Goal: Information Seeking & Learning: Get advice/opinions

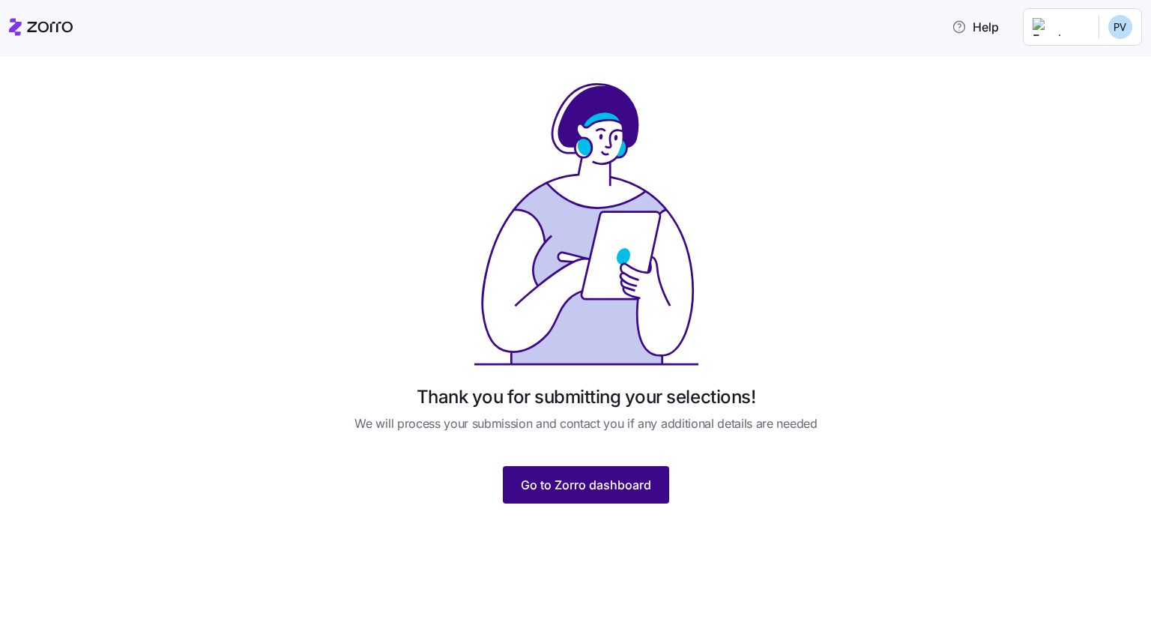
click at [618, 488] on span "Go to Zorro dashboard" at bounding box center [586, 485] width 130 height 18
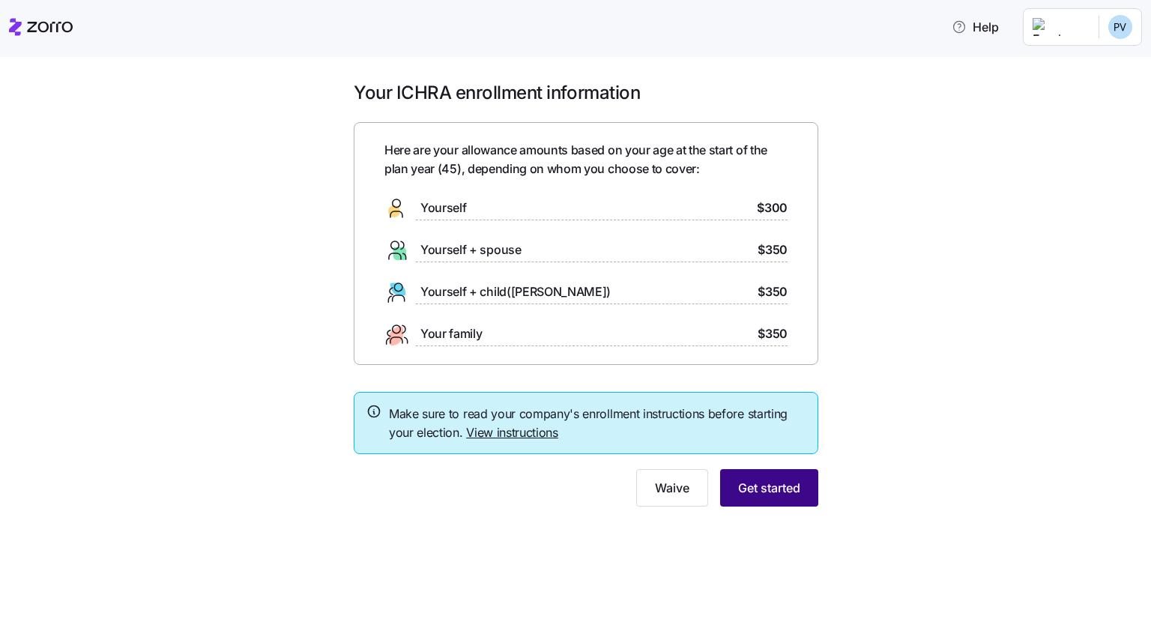
click at [770, 498] on button "Get started" at bounding box center [769, 487] width 98 height 37
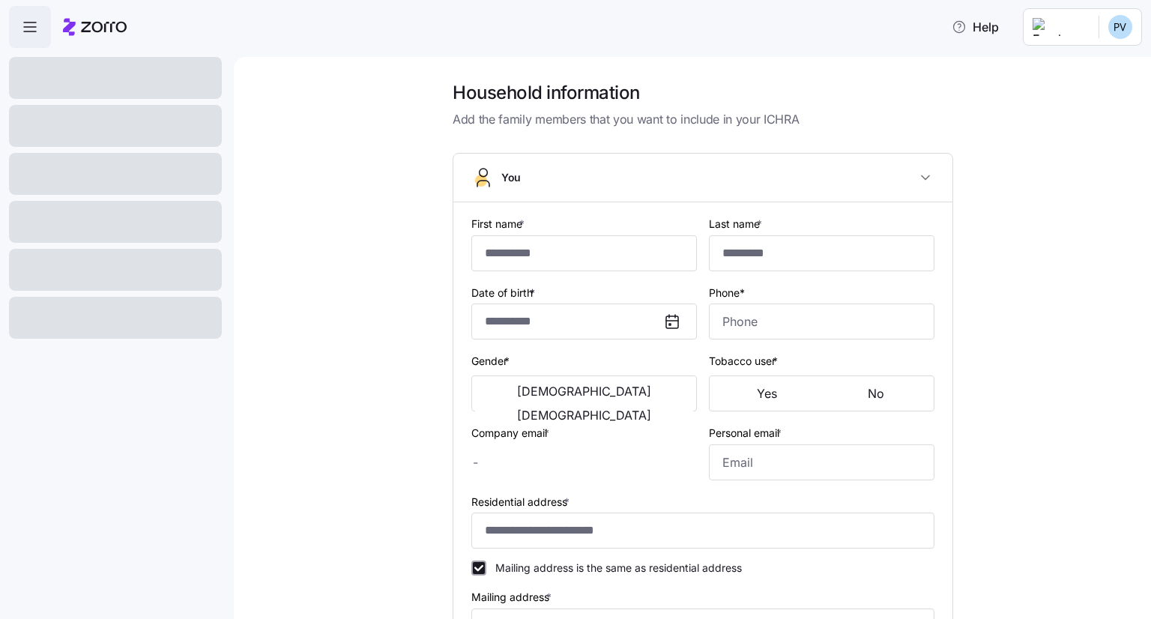
type input "*****"
type input "**********"
type input "[EMAIL_ADDRESS][DOMAIN_NAME]"
type input "**********"
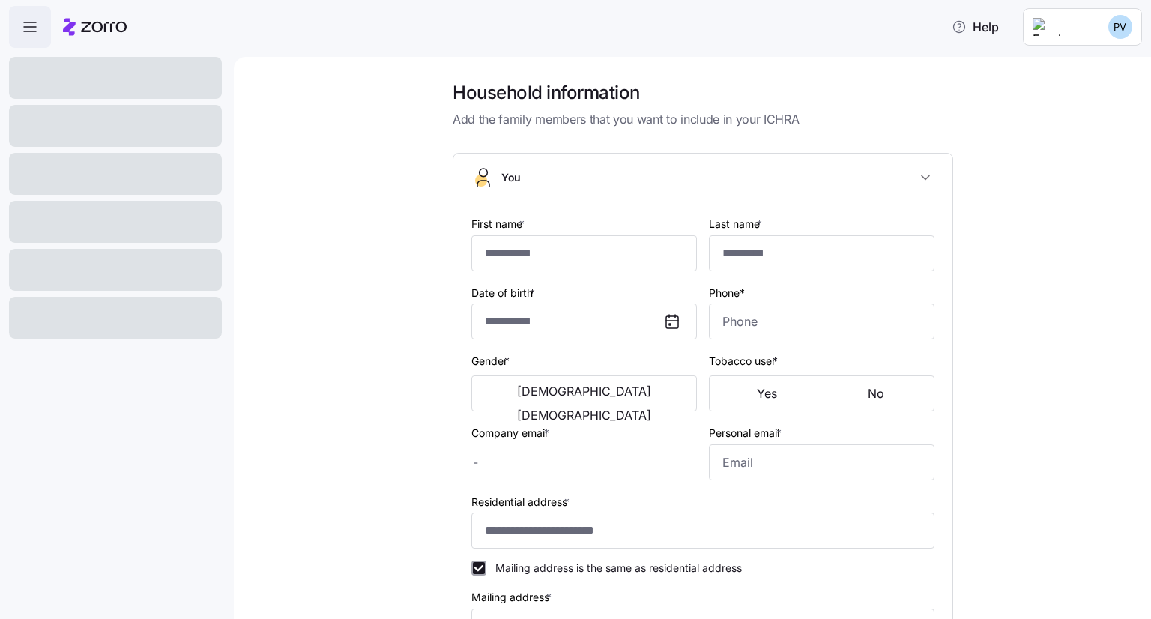
checkbox input "true"
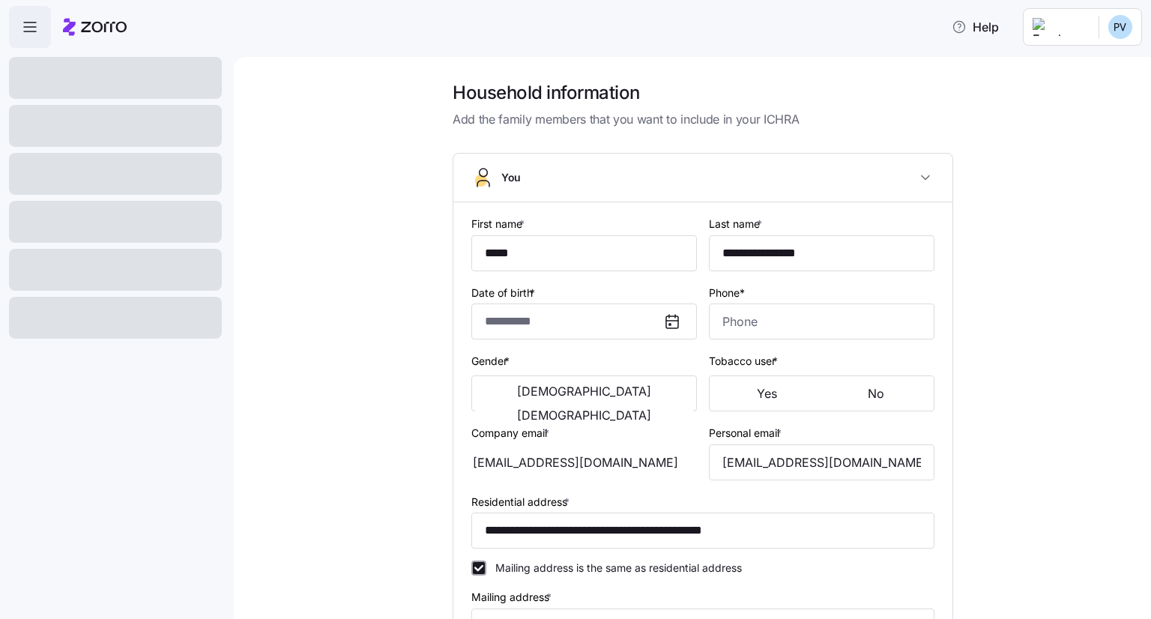
type input "**********"
type input "[PHONE_NUMBER]"
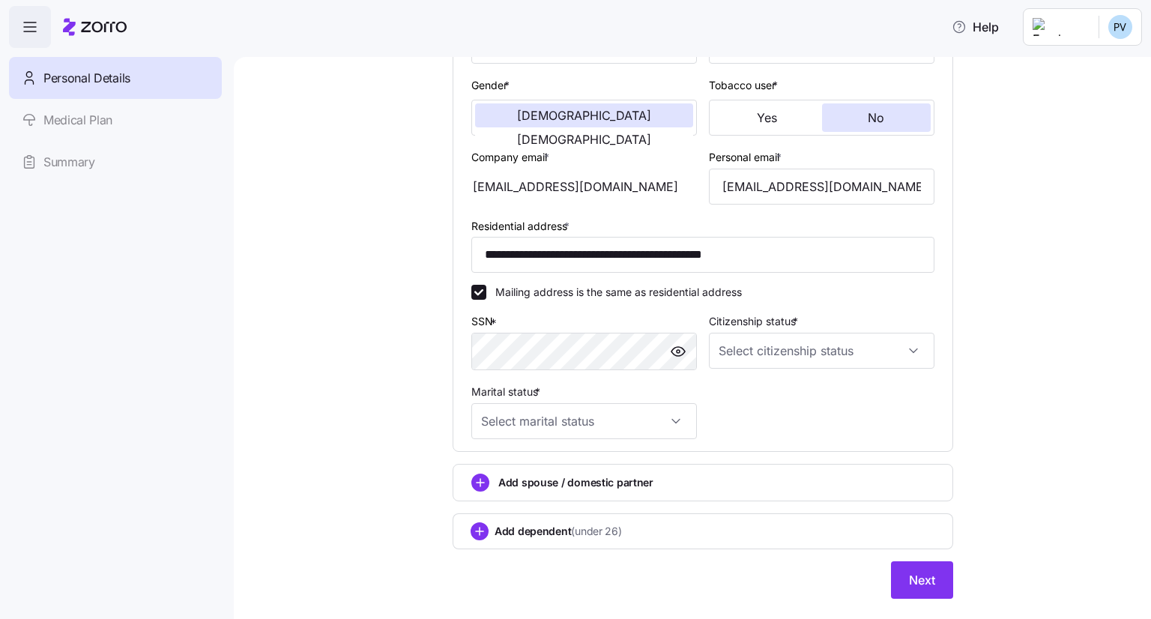
scroll to position [300, 0]
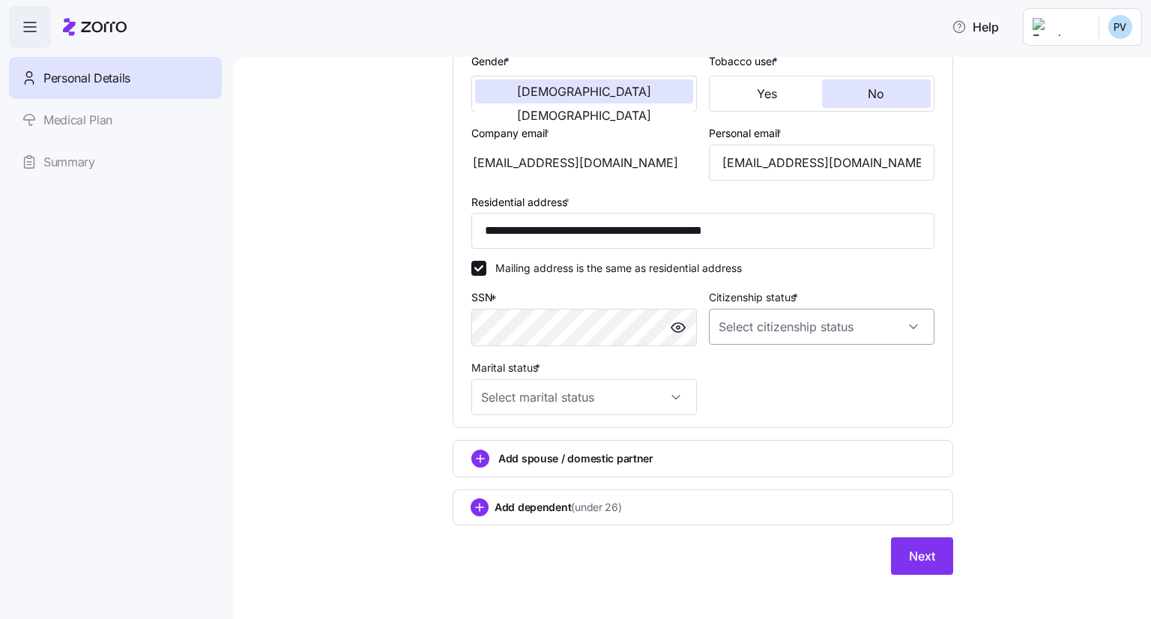
drag, startPoint x: 745, startPoint y: 328, endPoint x: 754, endPoint y: 325, distance: 9.5
click at [751, 327] on input "Citizenship status *" at bounding box center [822, 327] width 226 height 36
click at [787, 405] on span "Resident alien" at bounding box center [755, 401] width 68 height 16
type input "Resident alien"
drag, startPoint x: 602, startPoint y: 418, endPoint x: 613, endPoint y: 412, distance: 12.1
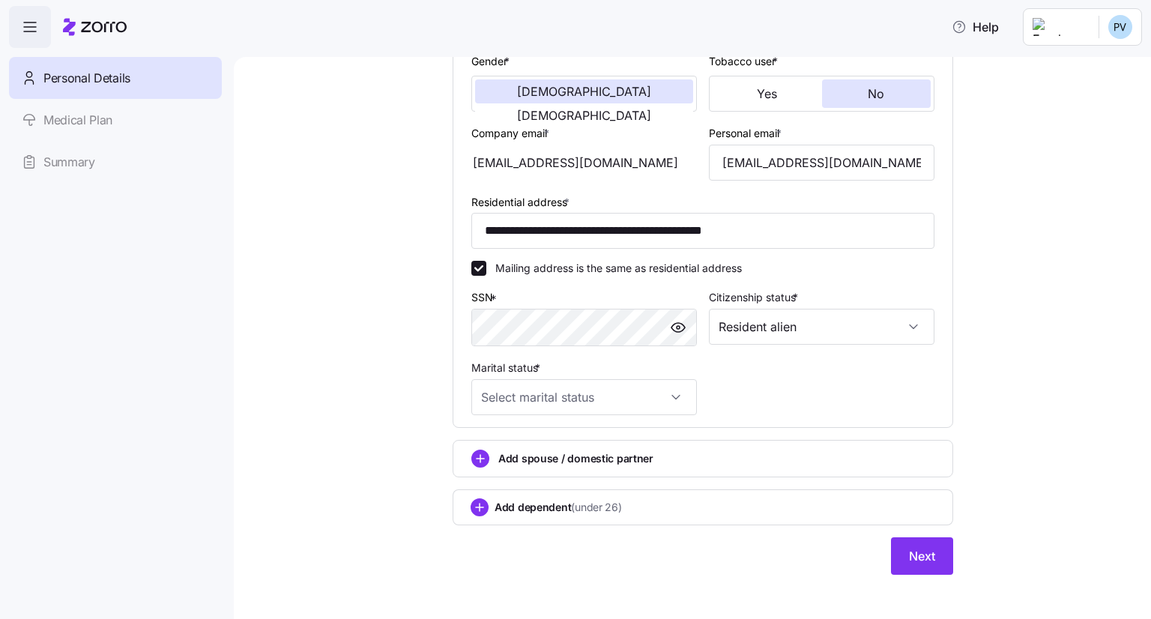
click at [605, 418] on div "**********" at bounding box center [702, 165] width 463 height 524
click at [611, 398] on input "Marital status *" at bounding box center [584, 397] width 226 height 36
click at [533, 441] on div "Single" at bounding box center [578, 440] width 214 height 31
type input "Single"
click at [910, 560] on span "Next" at bounding box center [922, 556] width 26 height 18
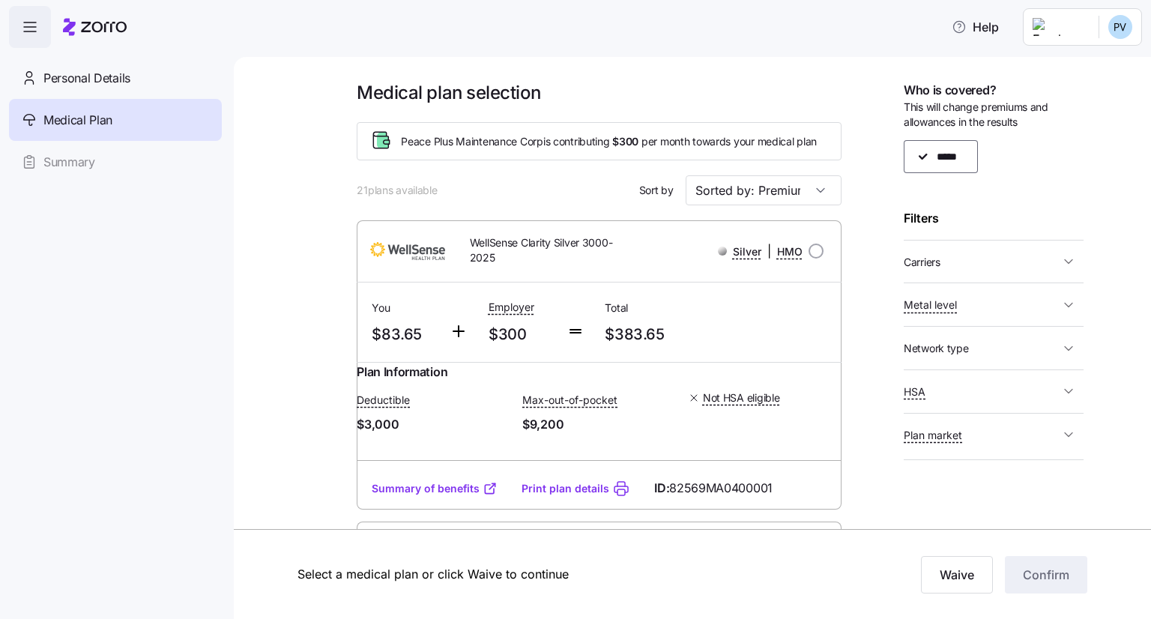
click at [1112, 37] on html "Help Personal Details Medical Plan Summary Medical plan selection Peace Plus Ma…" at bounding box center [575, 305] width 1151 height 610
click at [985, 31] on html "Help Personal Details Medical Plan Summary Medical plan selection Peace Plus Ma…" at bounding box center [575, 305] width 1151 height 610
click at [985, 31] on span "Help" at bounding box center [975, 27] width 47 height 18
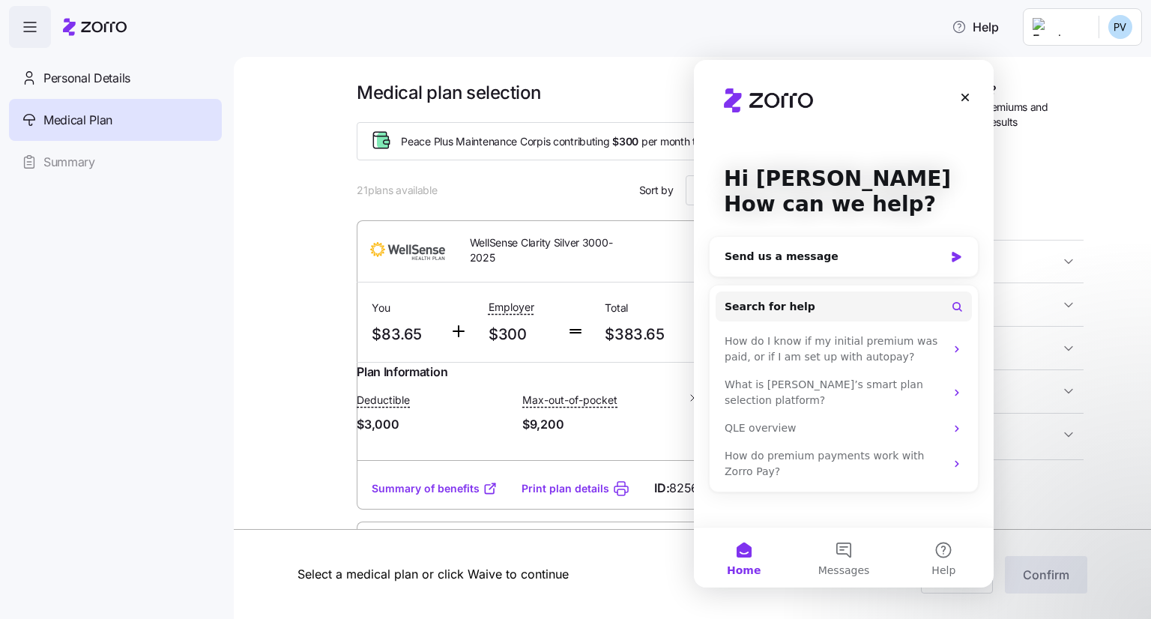
click at [959, 97] on div "Close" at bounding box center [965, 97] width 27 height 27
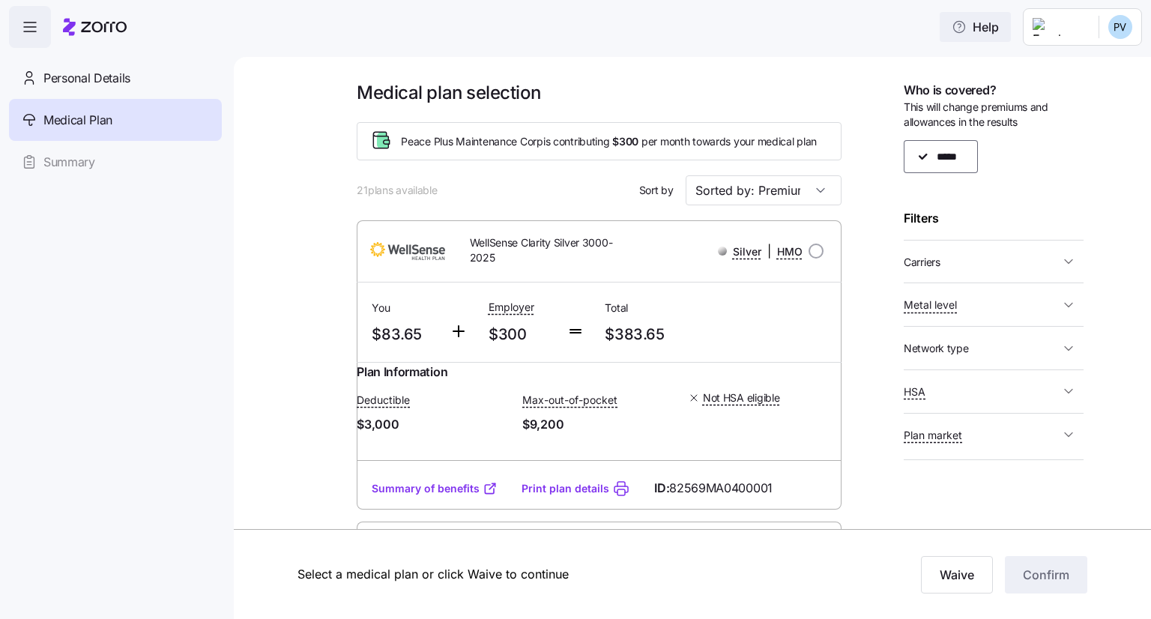
click at [999, 31] on span "Help" at bounding box center [975, 27] width 47 height 18
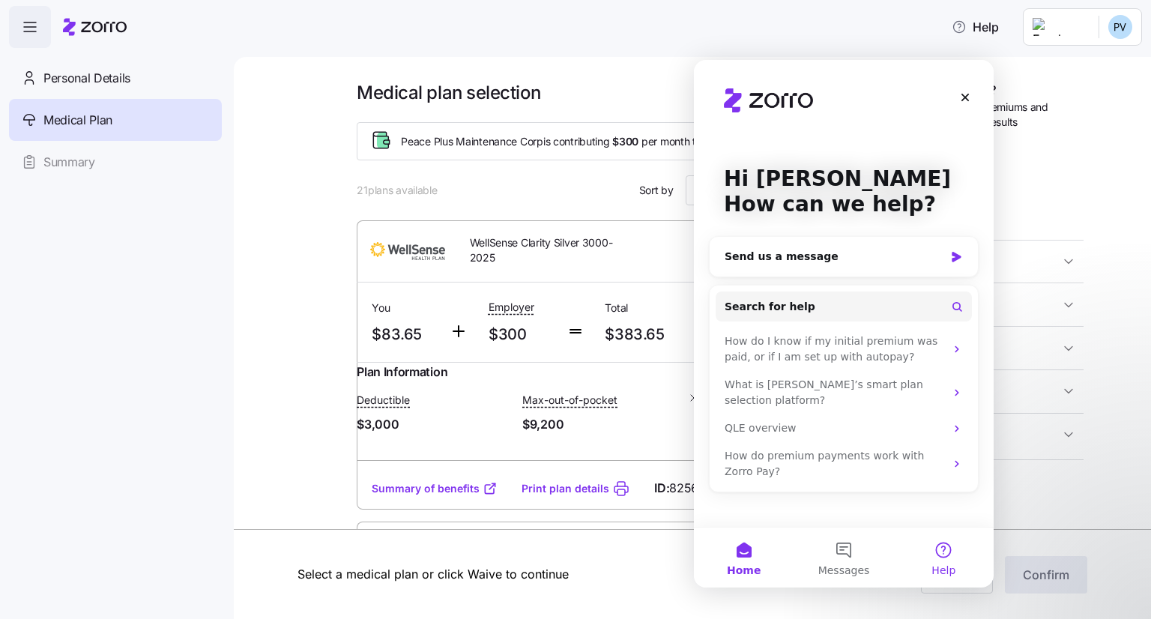
click at [946, 550] on button "Help" at bounding box center [944, 557] width 100 height 60
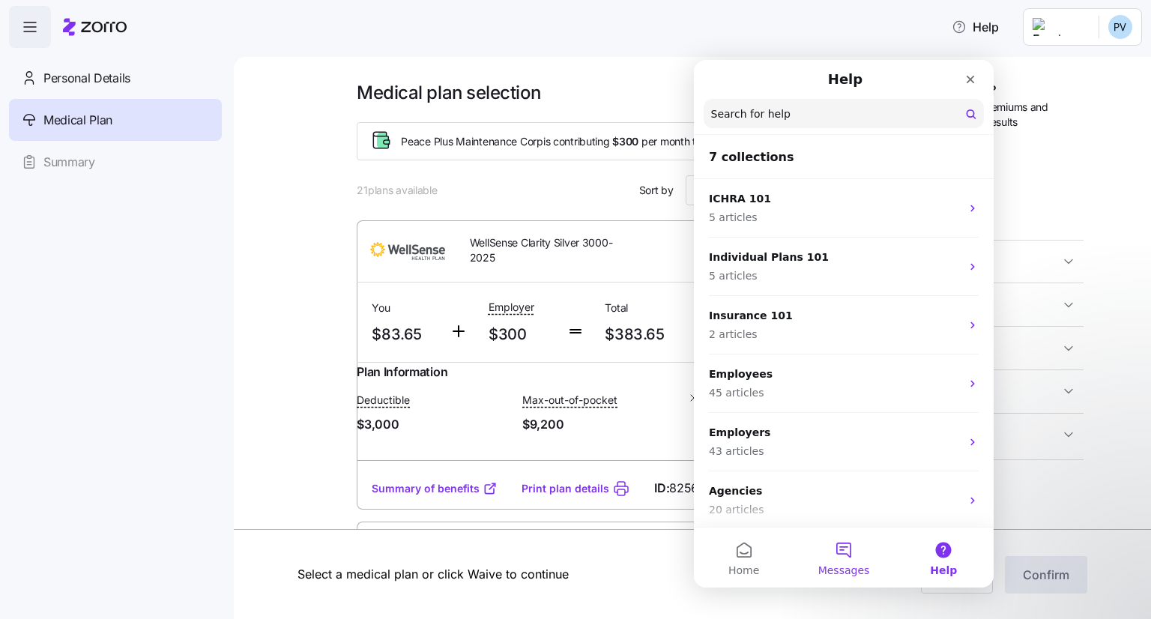
click at [847, 570] on span "Messages" at bounding box center [844, 570] width 52 height 10
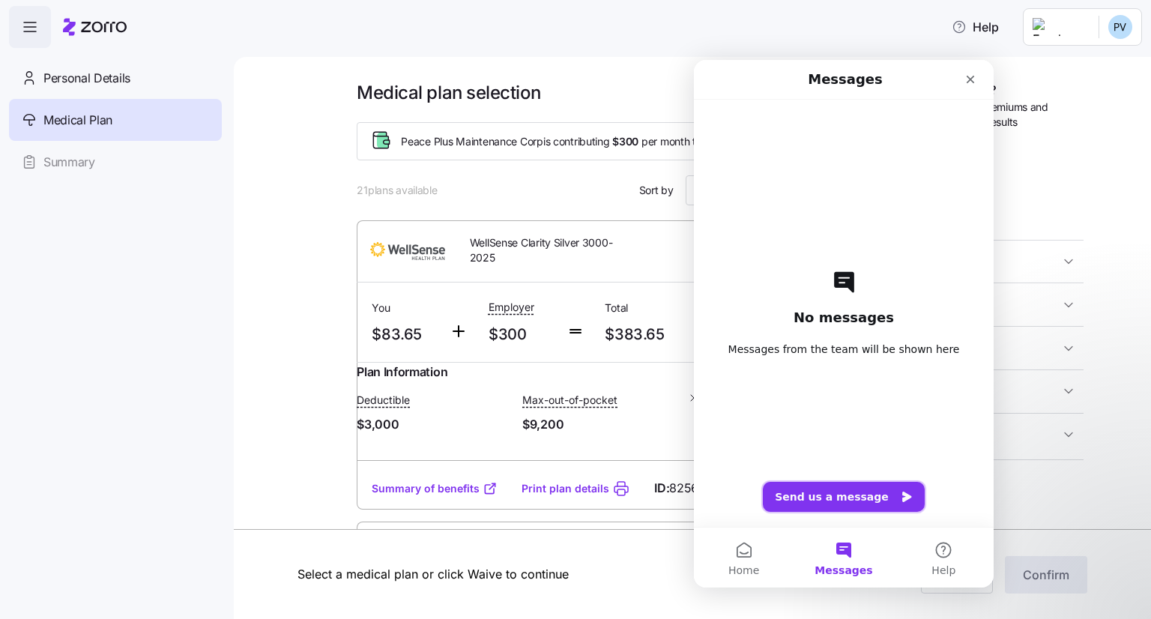
click at [825, 499] on button "Send us a message" at bounding box center [844, 497] width 162 height 30
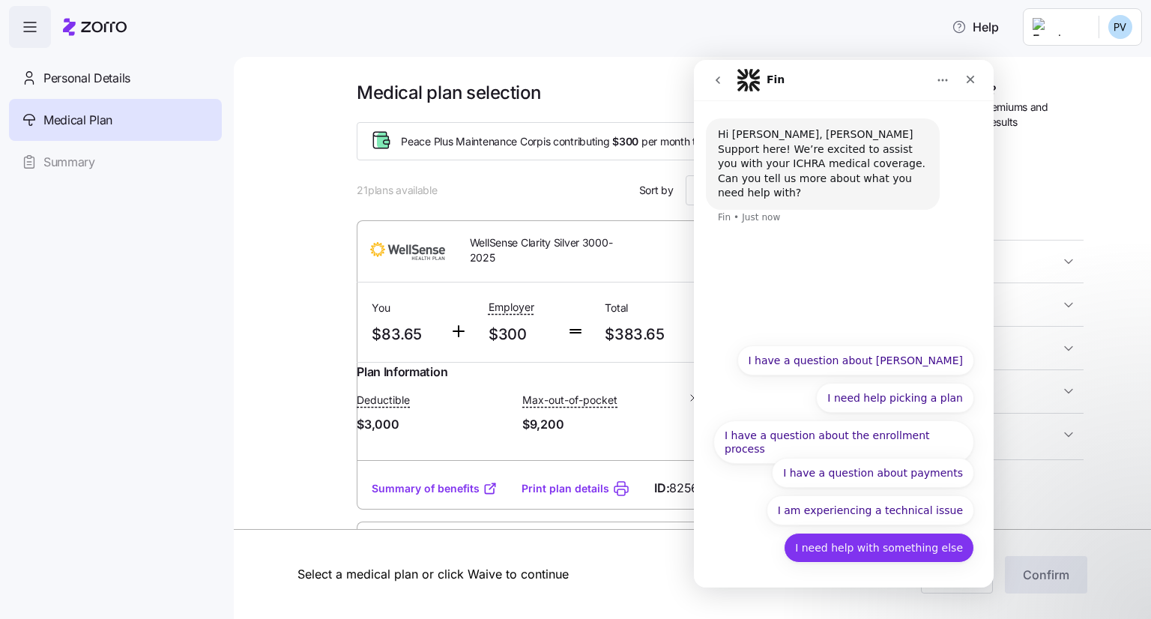
click at [852, 554] on button "I need help with something else" at bounding box center [879, 548] width 190 height 30
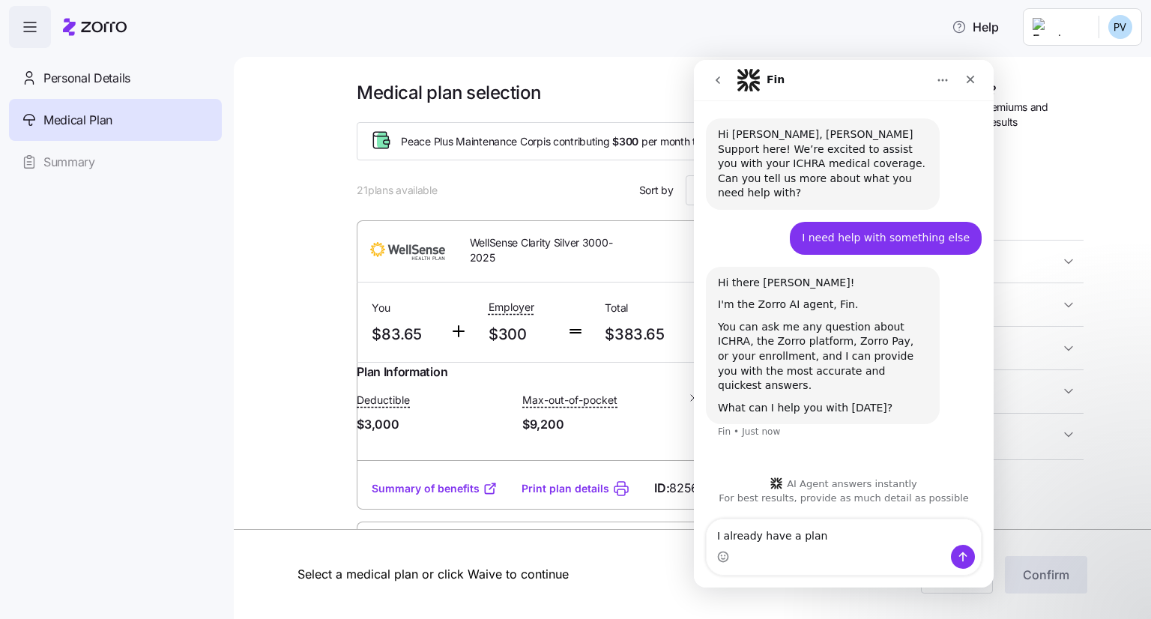
type textarea "I already have a plan"
click at [955, 557] on button "Send a message…" at bounding box center [963, 557] width 24 height 24
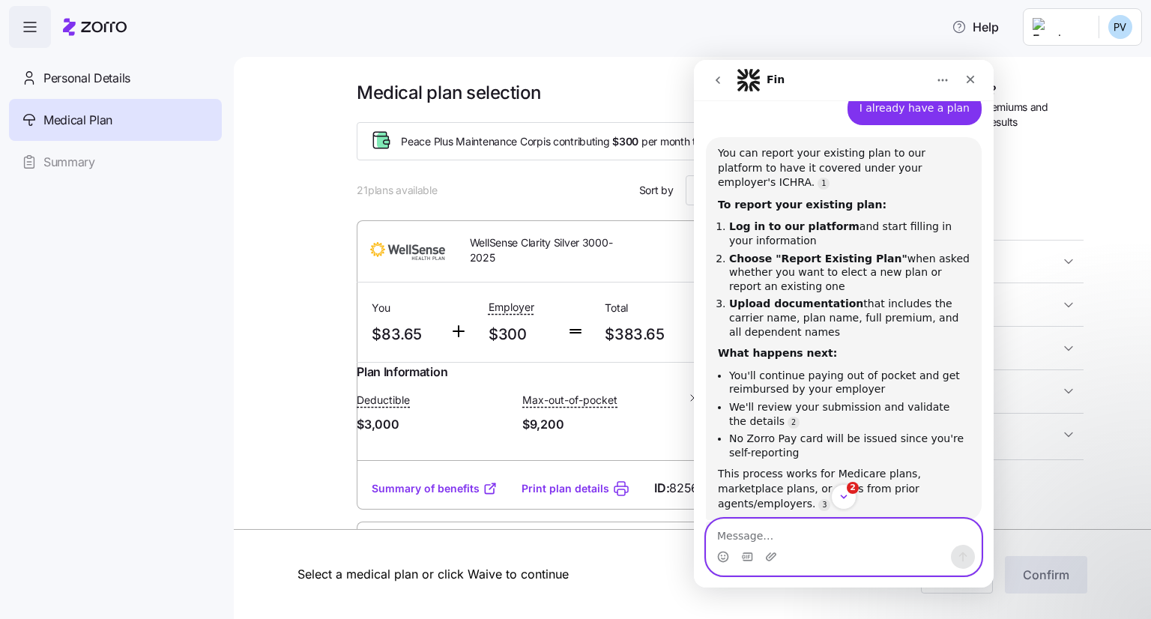
scroll to position [351, 0]
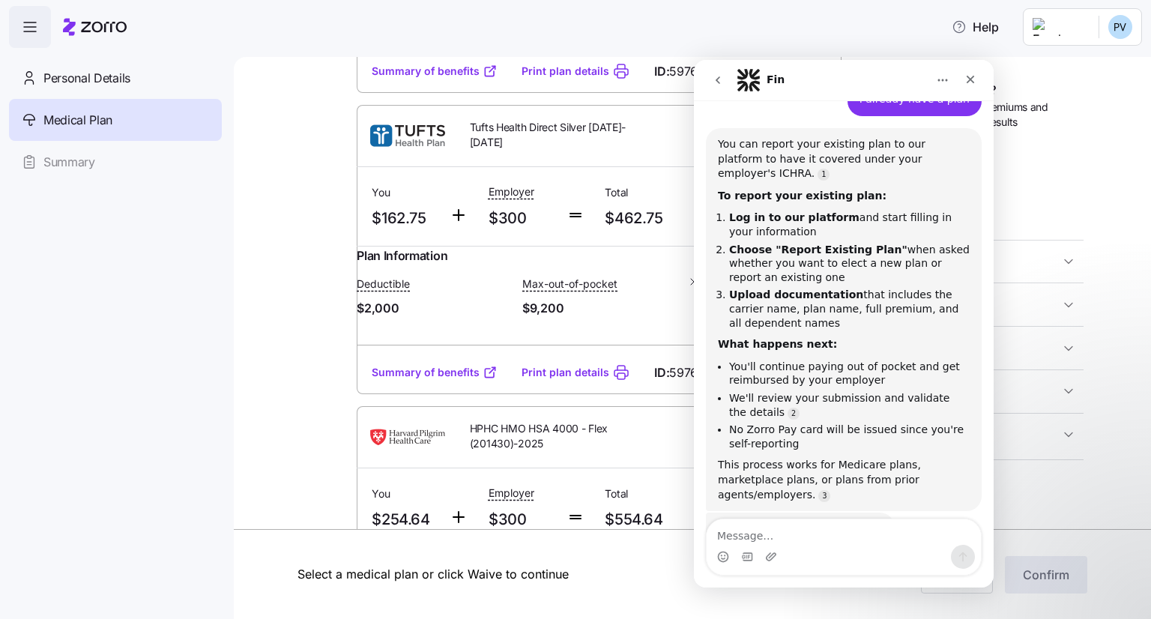
scroll to position [1573, 0]
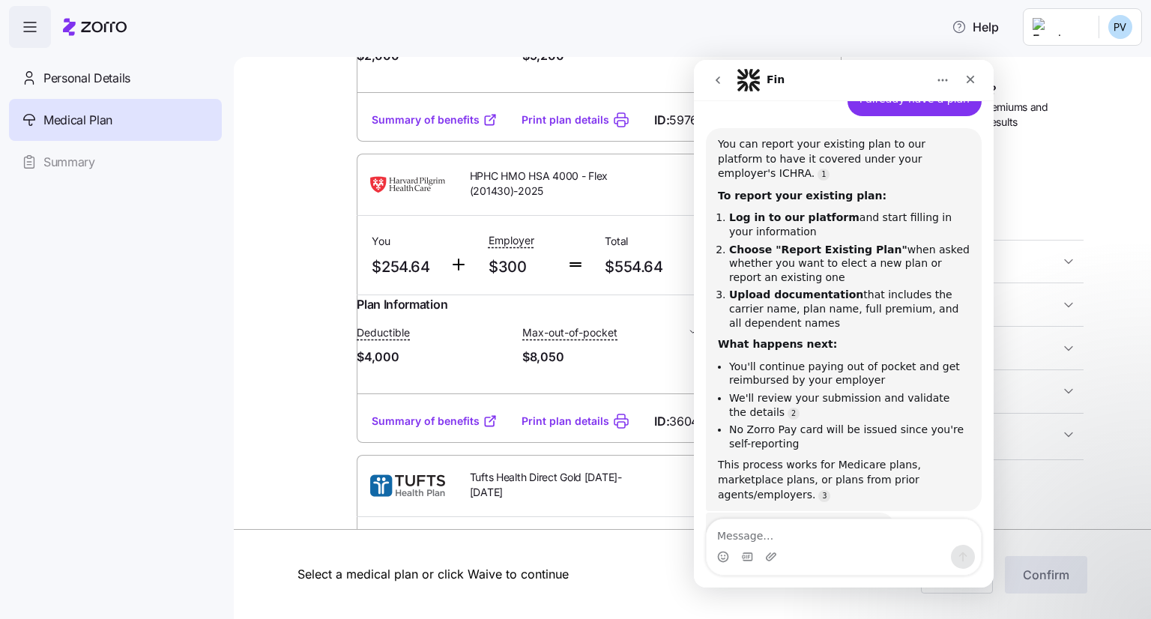
click at [947, 76] on icon "Home" at bounding box center [943, 80] width 12 height 12
click at [858, 79] on div "Fin" at bounding box center [831, 80] width 190 height 24
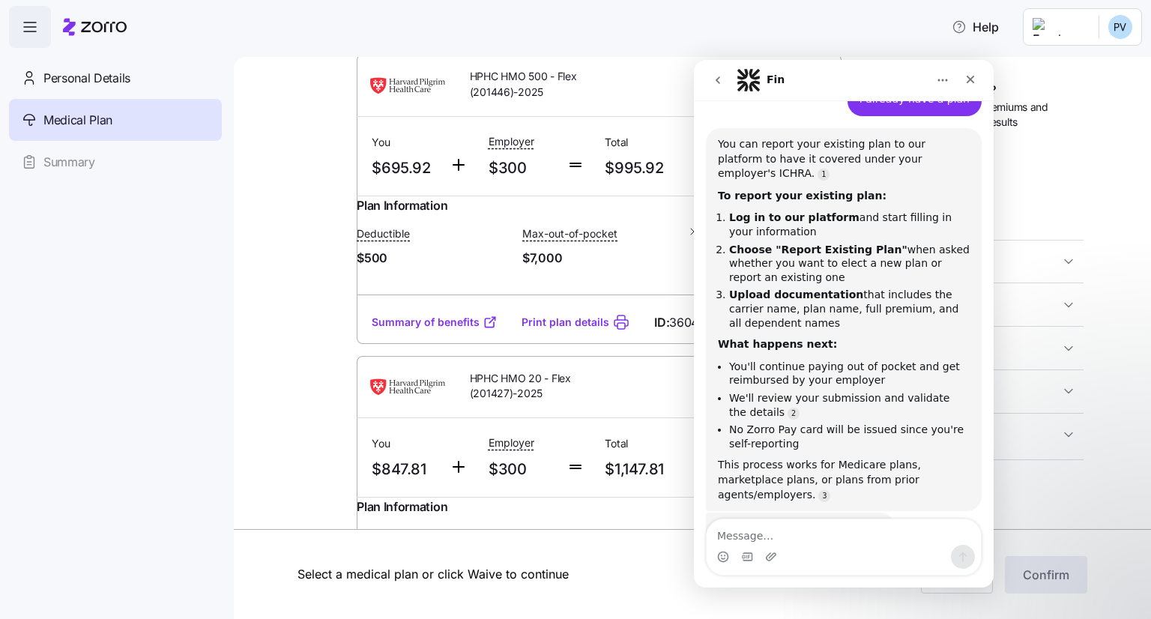
scroll to position [5719, 0]
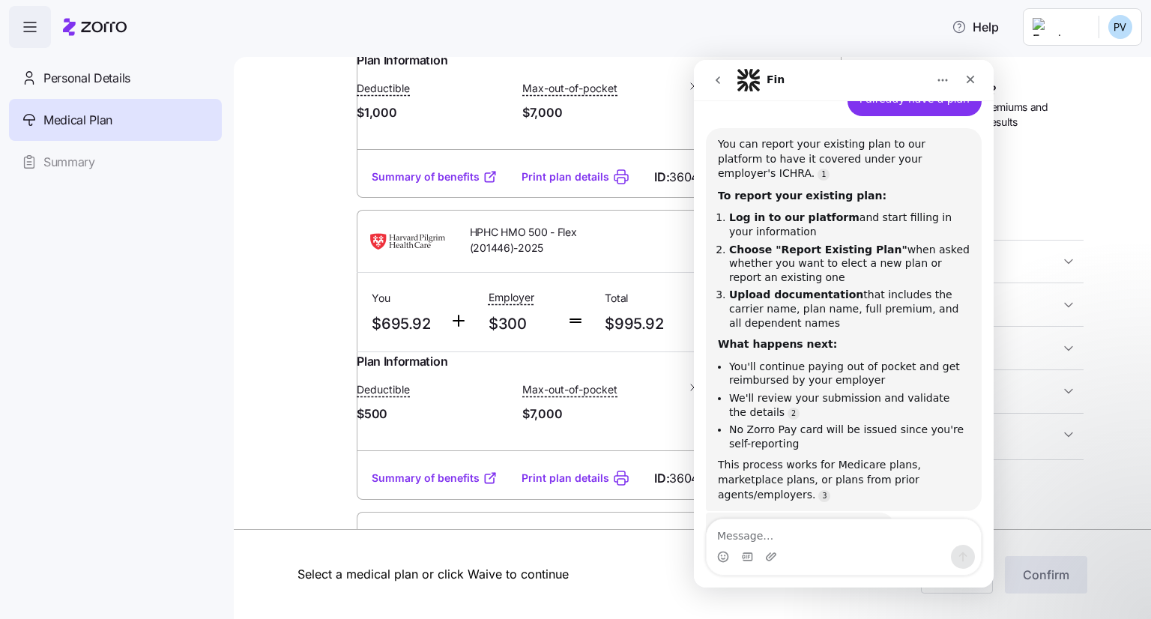
click at [105, 161] on link "Summary" at bounding box center [115, 162] width 213 height 42
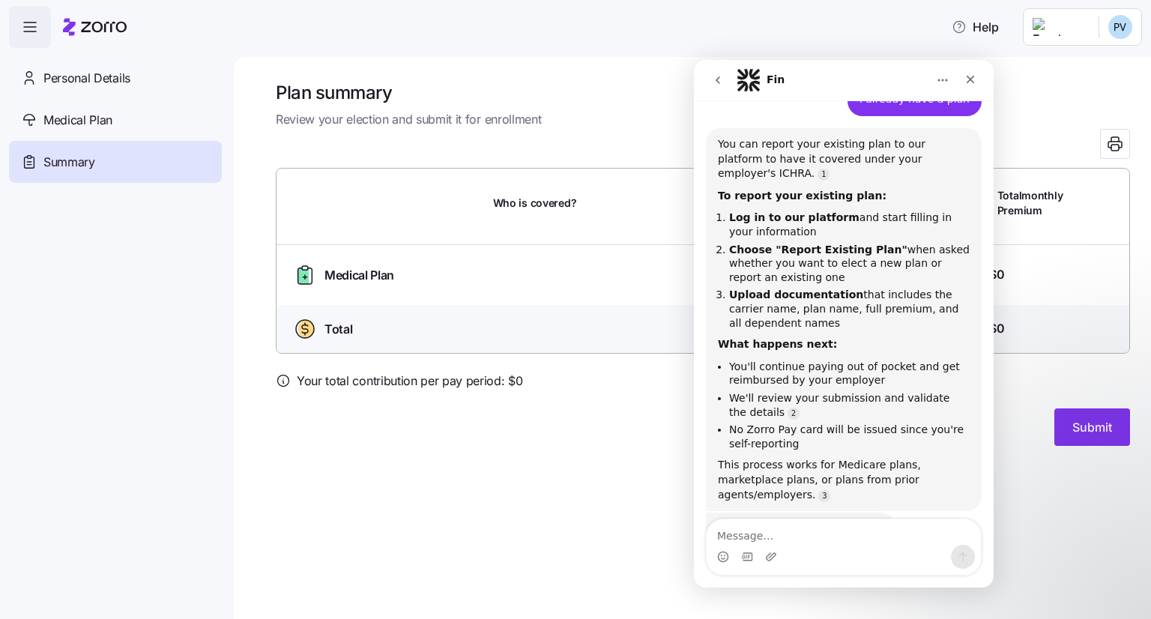
click at [720, 84] on icon "go back" at bounding box center [718, 80] width 12 height 12
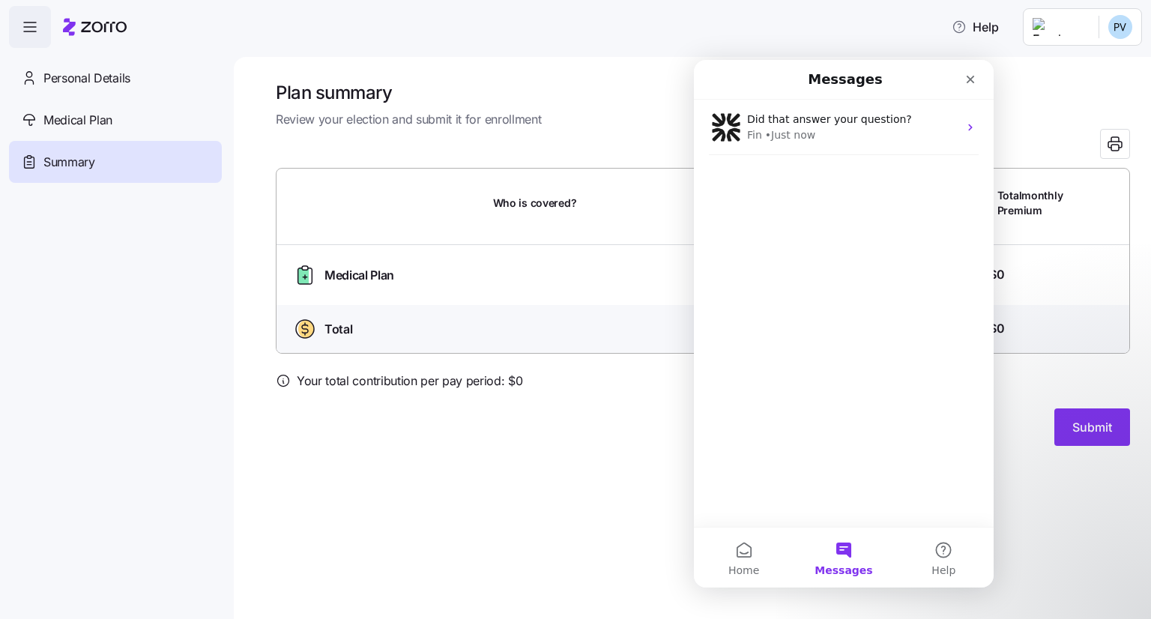
scroll to position [316, 0]
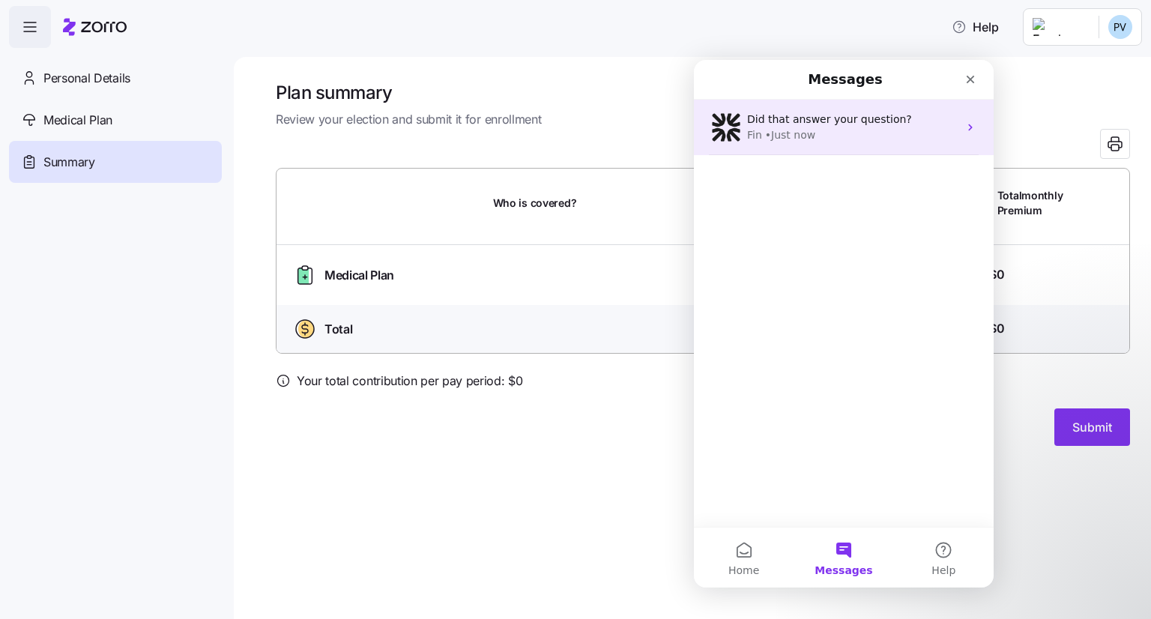
click at [934, 120] on div "Did that answer your question?" at bounding box center [852, 120] width 211 height 16
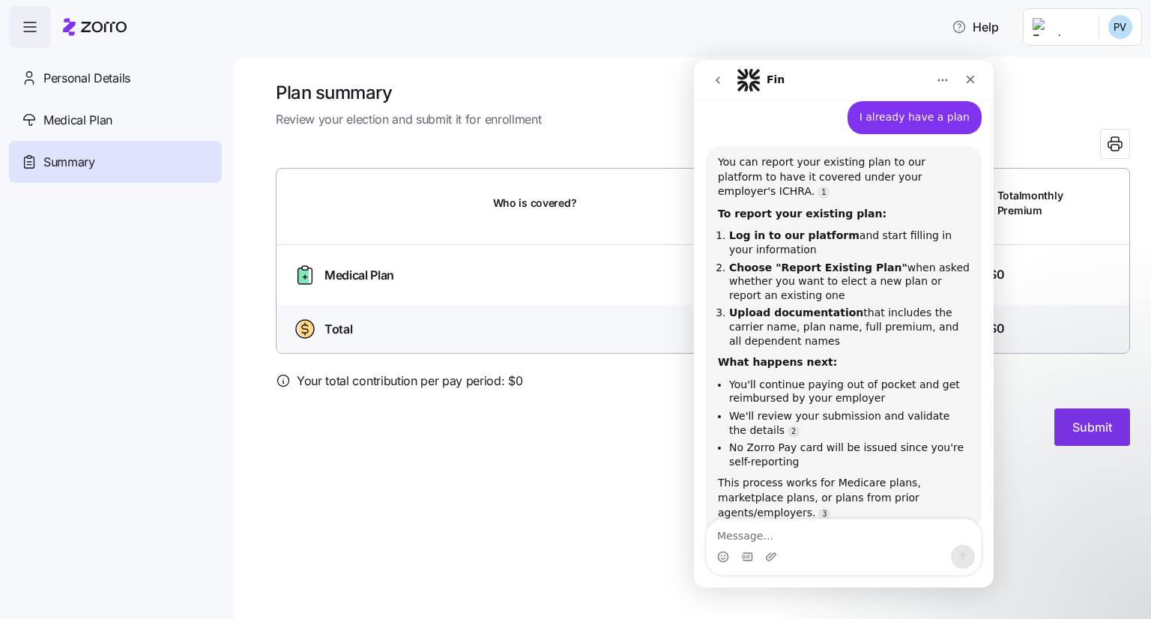
scroll to position [351, 0]
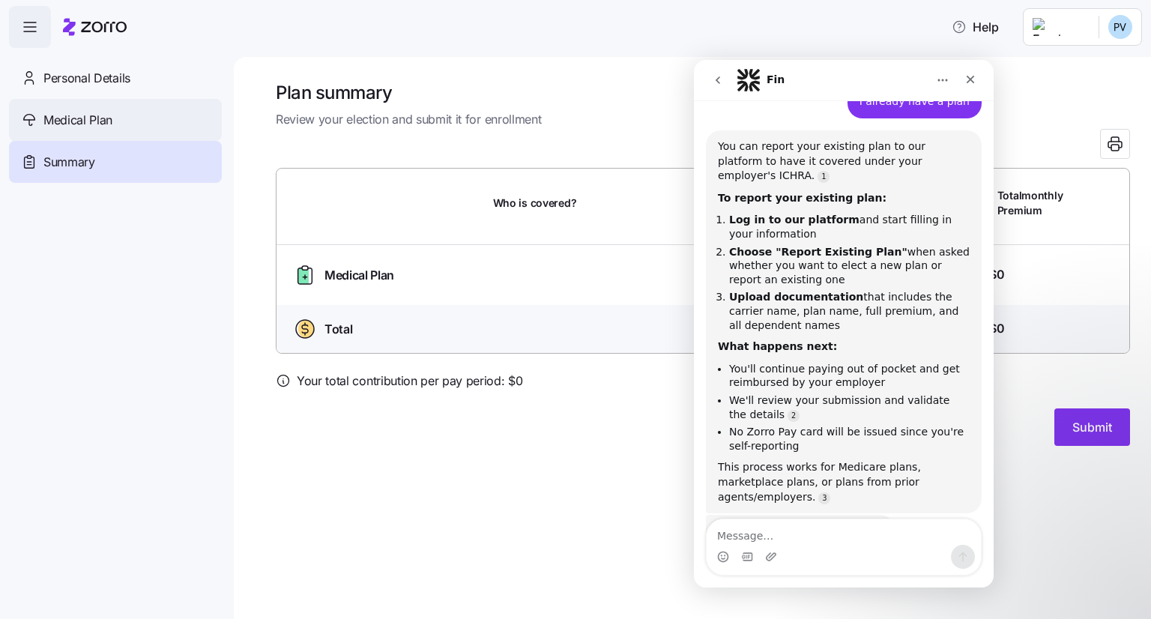
click at [87, 122] on span "Medical Plan" at bounding box center [77, 120] width 69 height 19
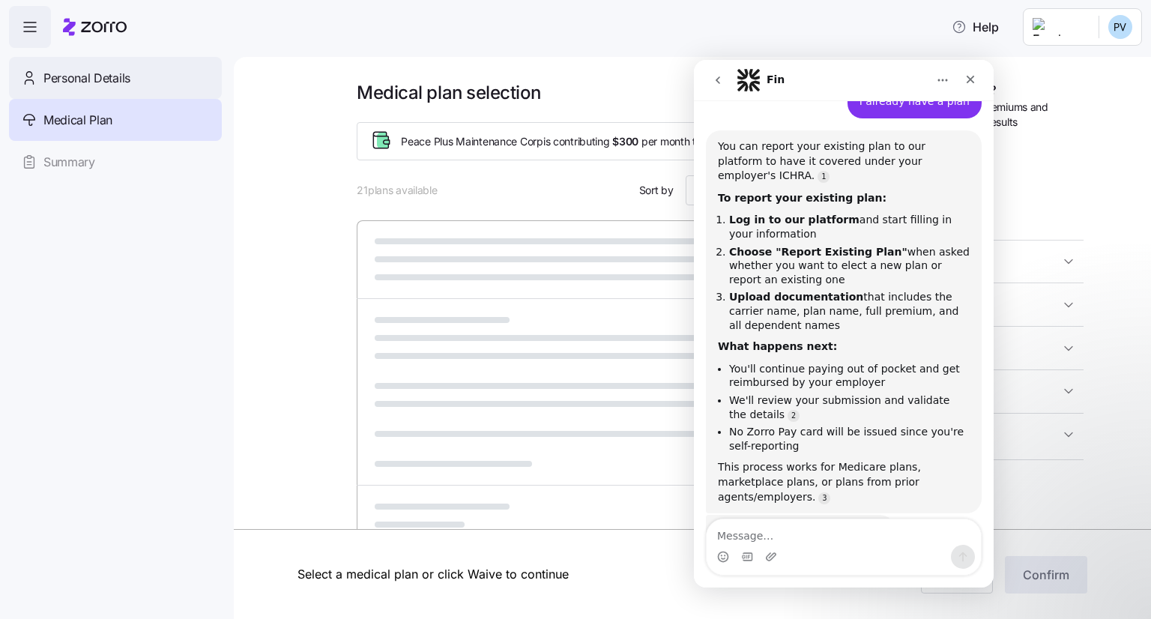
click at [78, 82] on span "Personal Details" at bounding box center [86, 78] width 87 height 19
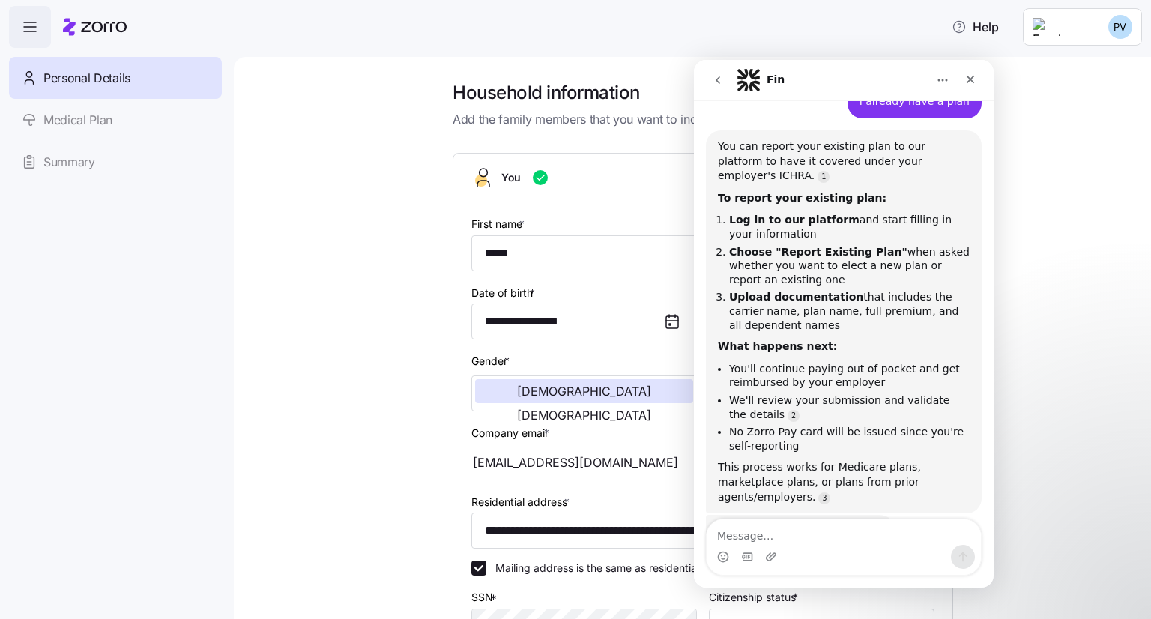
click at [44, 26] on span "button" at bounding box center [30, 27] width 40 height 40
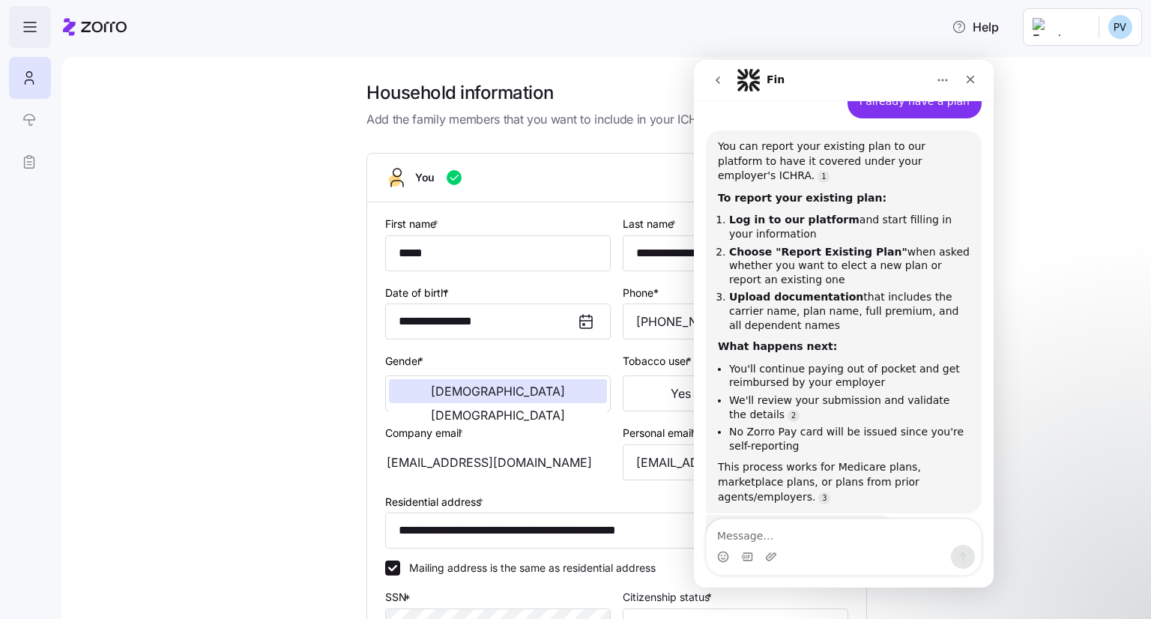
click at [30, 25] on icon "button" at bounding box center [30, 27] width 18 height 18
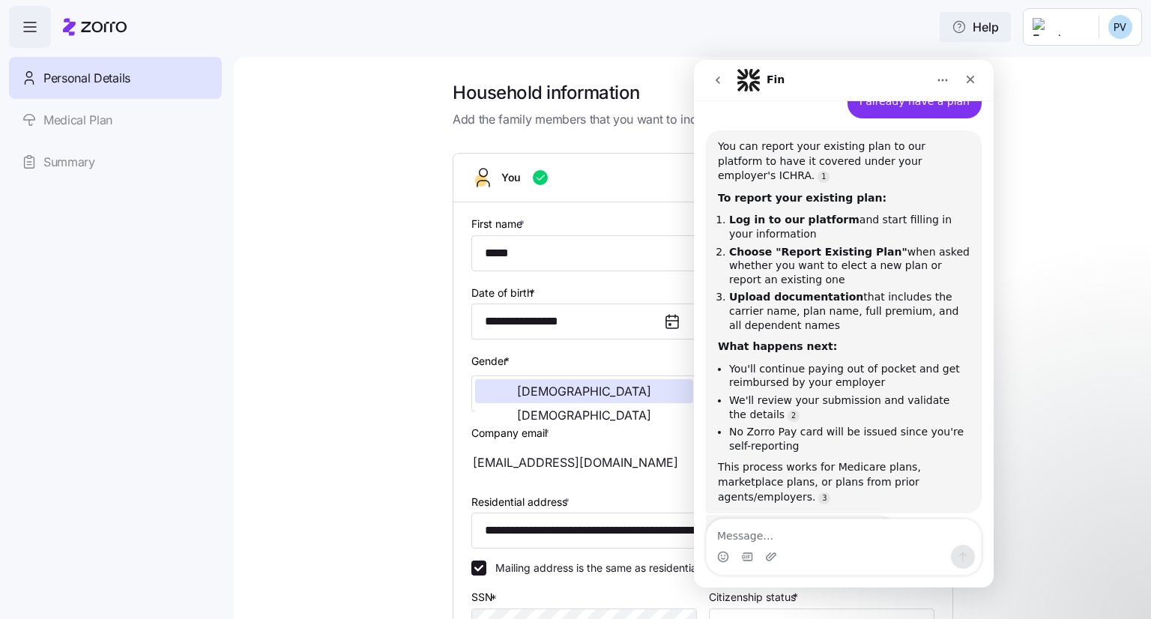
click at [975, 34] on span "Help" at bounding box center [975, 27] width 47 height 18
click at [1088, 32] on html "**********" at bounding box center [575, 305] width 1151 height 610
click at [1086, 266] on html "**********" at bounding box center [575, 305] width 1151 height 610
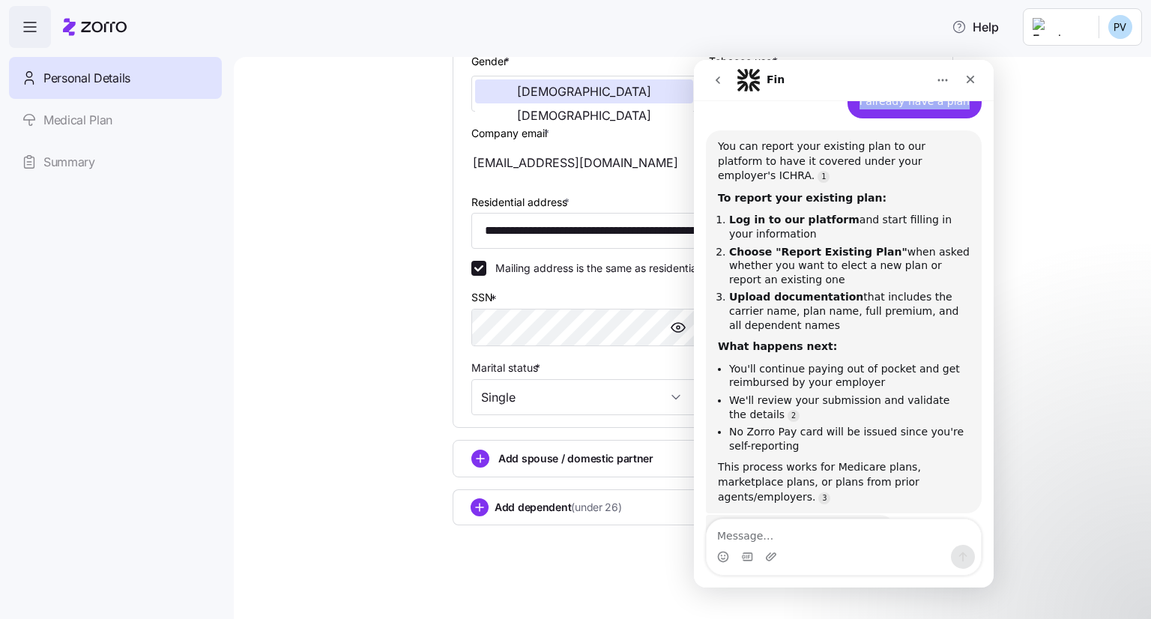
scroll to position [327, 0]
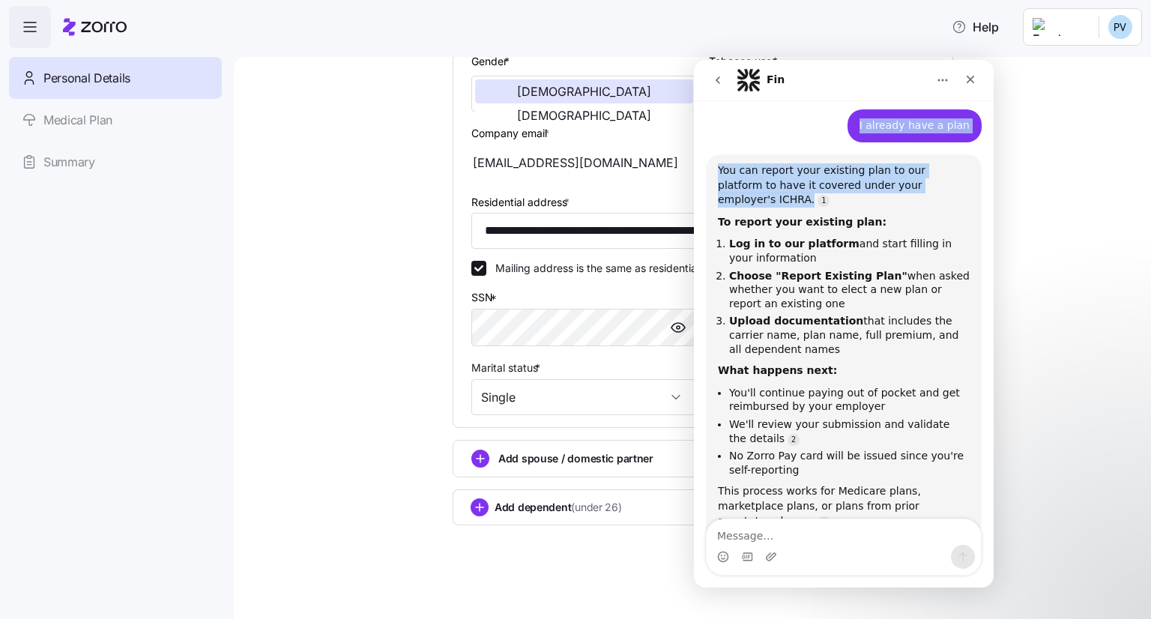
drag, startPoint x: 876, startPoint y: 88, endPoint x: 1049, endPoint y: 148, distance: 183.2
click html "Fin Hi [PERSON_NAME], Zorro Support here! We’re excited to assist you with your…"
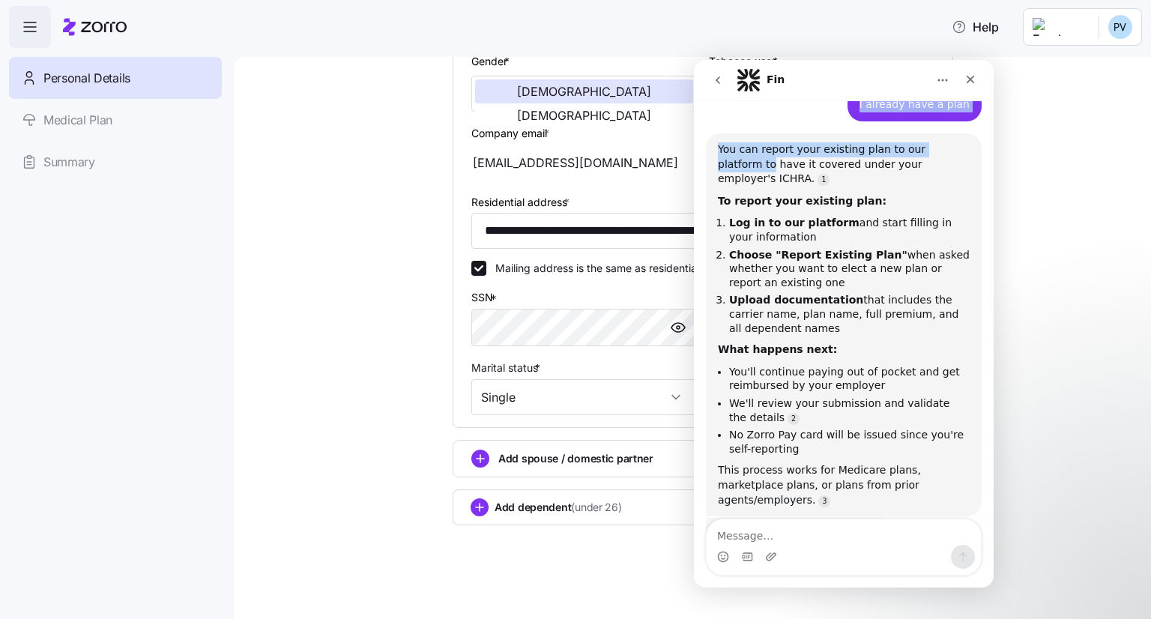
scroll to position [351, 0]
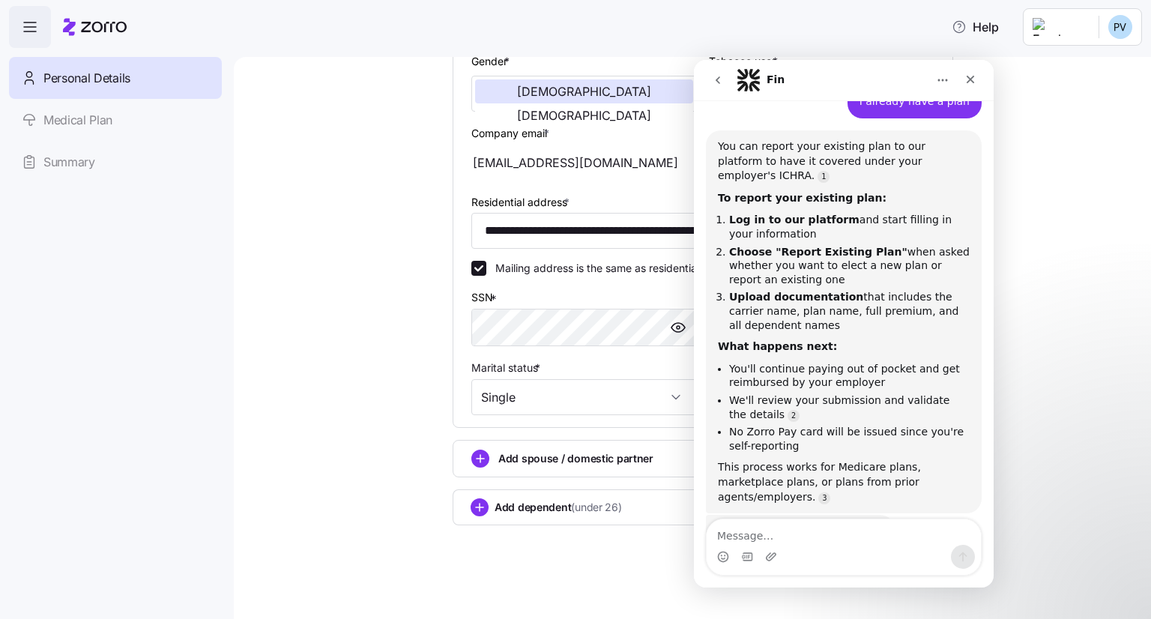
click at [908, 166] on div "You can report your existing plan to our platform to have it covered under your…" at bounding box center [844, 321] width 252 height 365
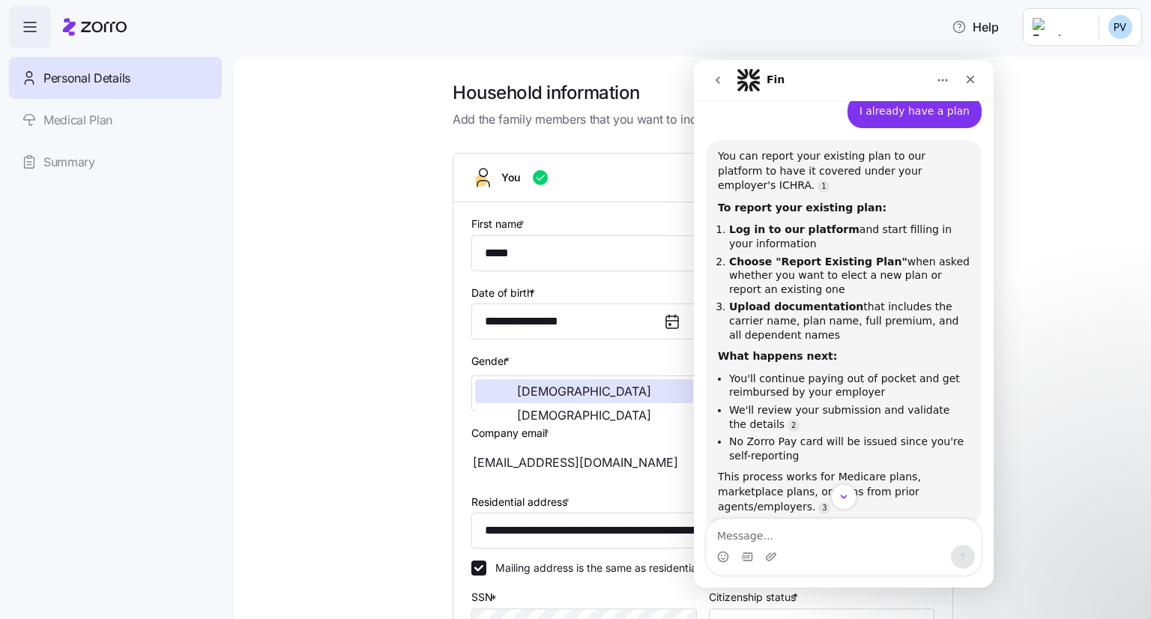
scroll to position [366, 0]
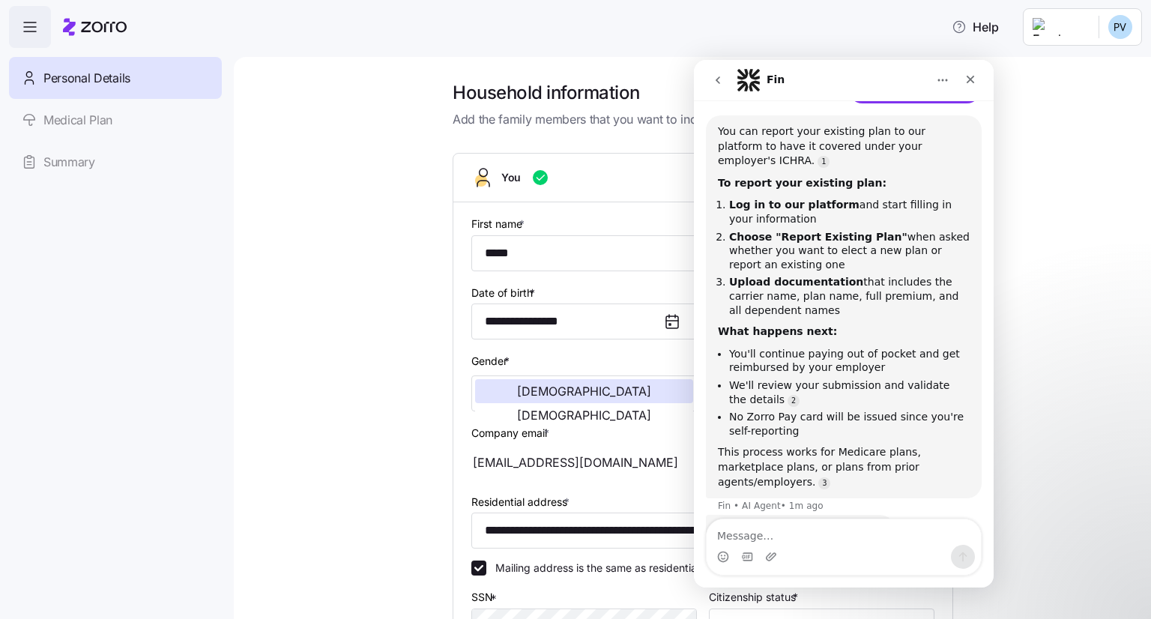
click at [837, 557] on div "Intercom messenger" at bounding box center [844, 557] width 274 height 24
click at [829, 515] on div "Did that answer your question? Fin • 1m ago" at bounding box center [844, 548] width 276 height 66
click at [771, 555] on icon "Upload attachment" at bounding box center [771, 556] width 10 height 8
click at [755, 525] on textarea "Message…" at bounding box center [844, 531] width 274 height 25
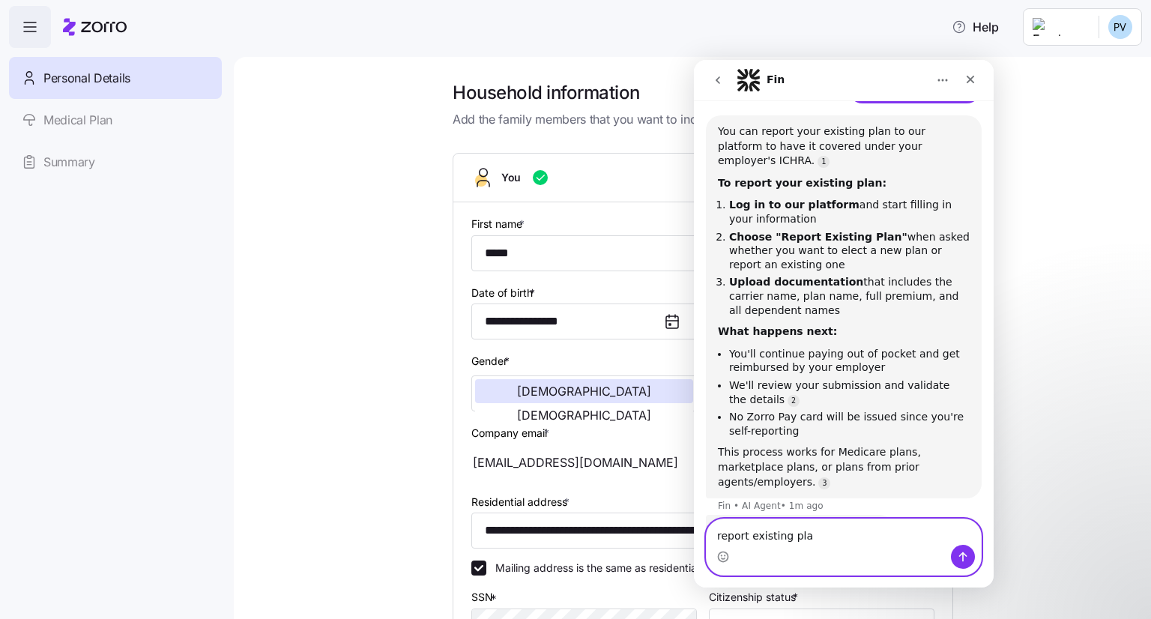
type textarea "report existing plan"
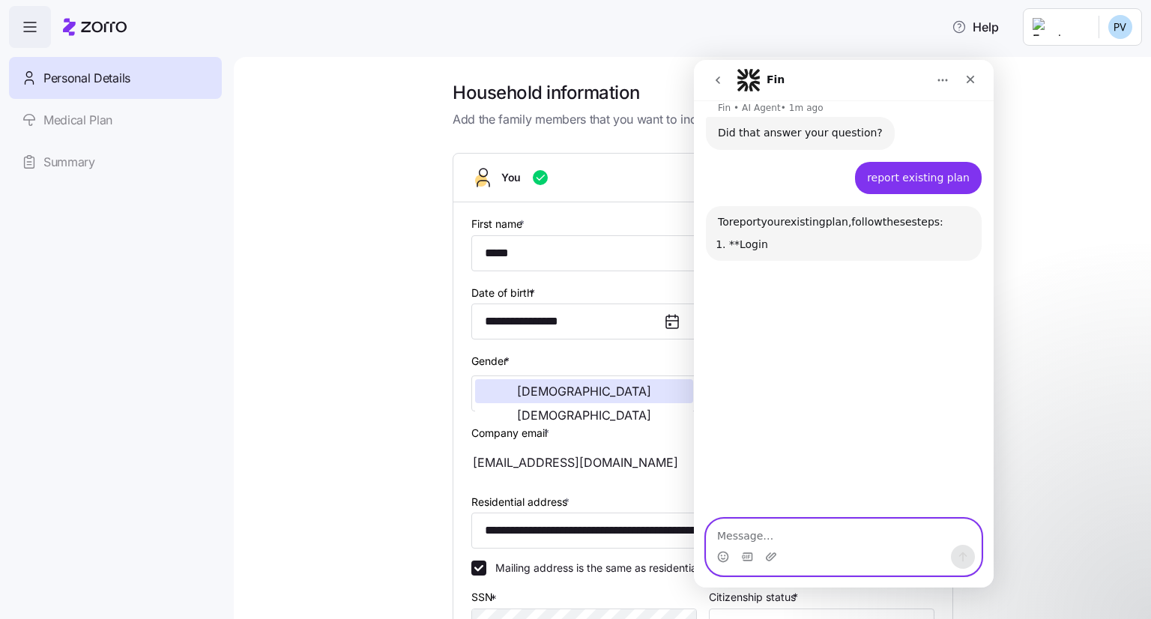
scroll to position [769, 0]
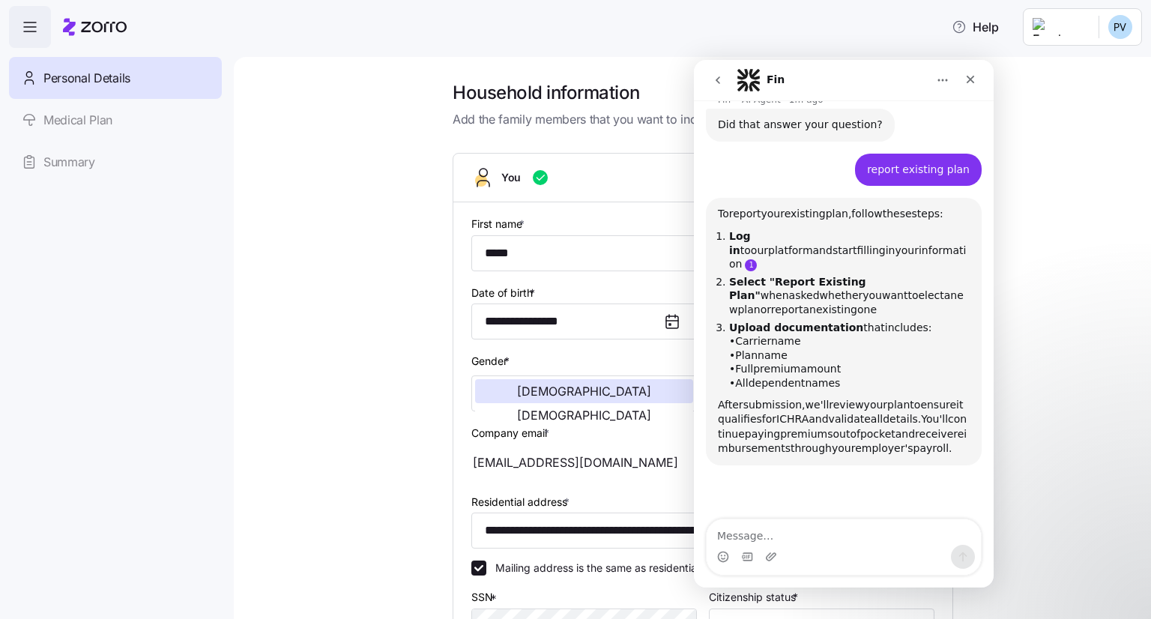
click at [757, 259] on link "Fin says…" at bounding box center [751, 265] width 12 height 12
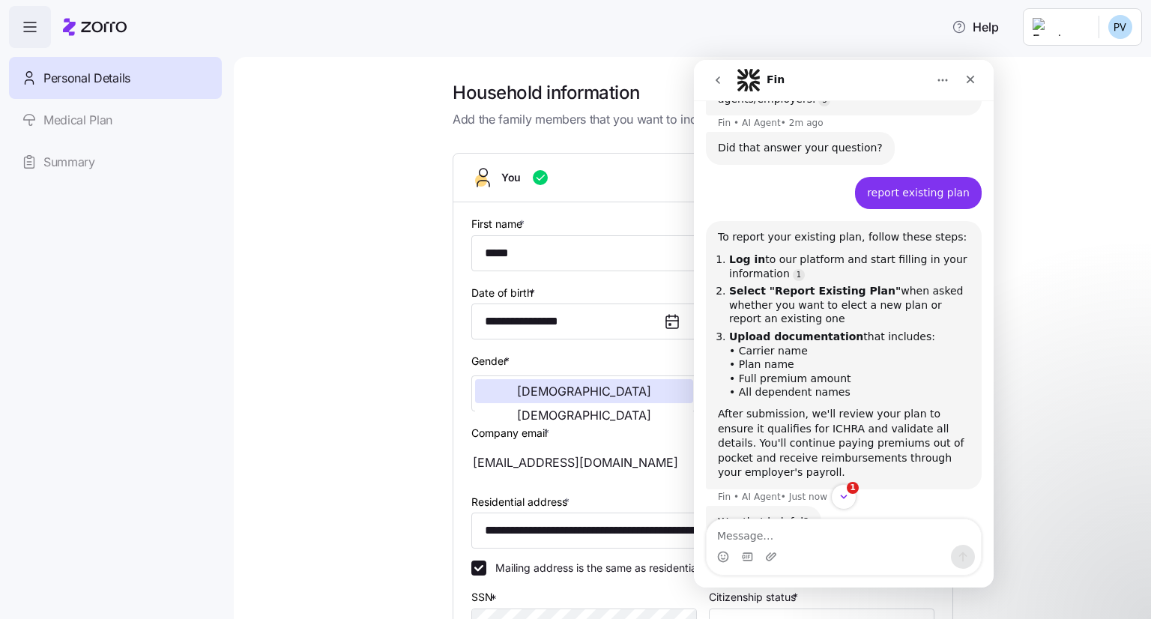
scroll to position [769, 0]
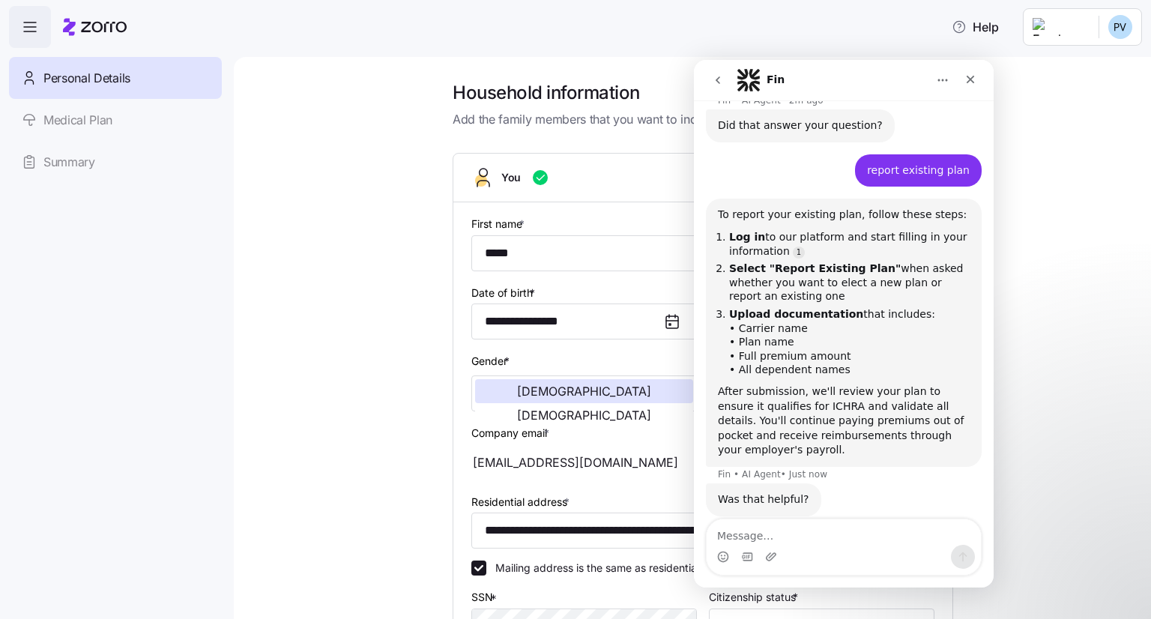
click at [1083, 23] on html "**********" at bounding box center [575, 305] width 1151 height 610
click at [1097, 73] on div "My settings" at bounding box center [1090, 67] width 79 height 16
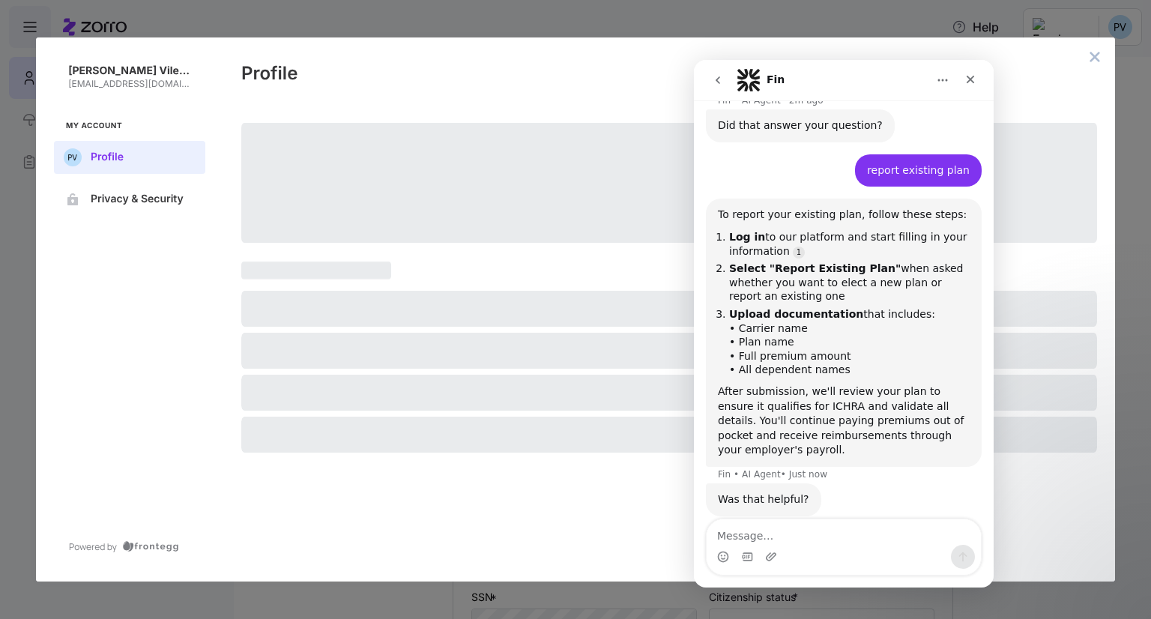
click at [1107, 34] on div "[PERSON_NAME] Vilesia [EMAIL_ADDRESS][DOMAIN_NAME] My Account Profile Privacy &…" at bounding box center [575, 309] width 1151 height 619
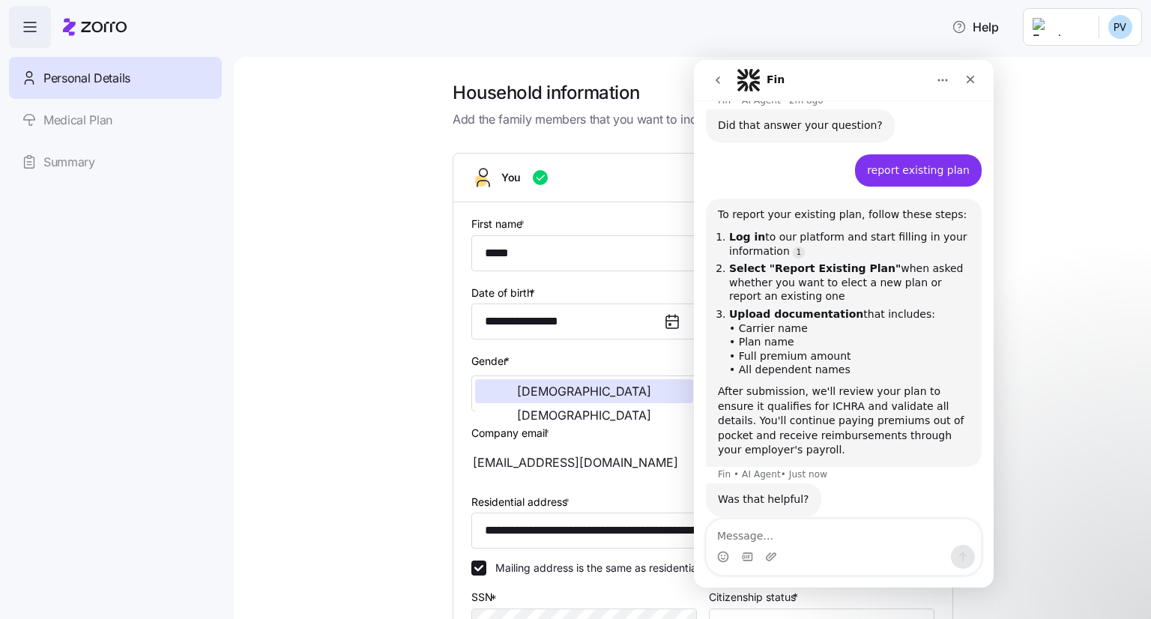
click at [1071, 28] on html "**********" at bounding box center [575, 305] width 1151 height 610
click at [1082, 69] on div "My settings" at bounding box center [1090, 67] width 79 height 16
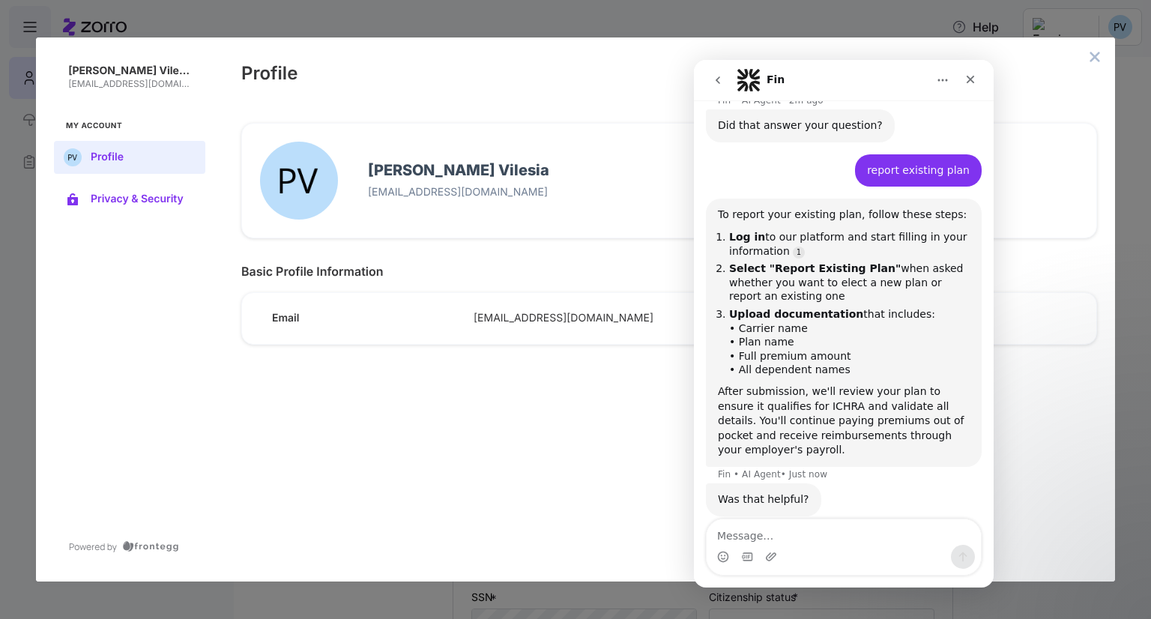
click at [164, 202] on span "Privacy & Security" at bounding box center [142, 199] width 102 height 12
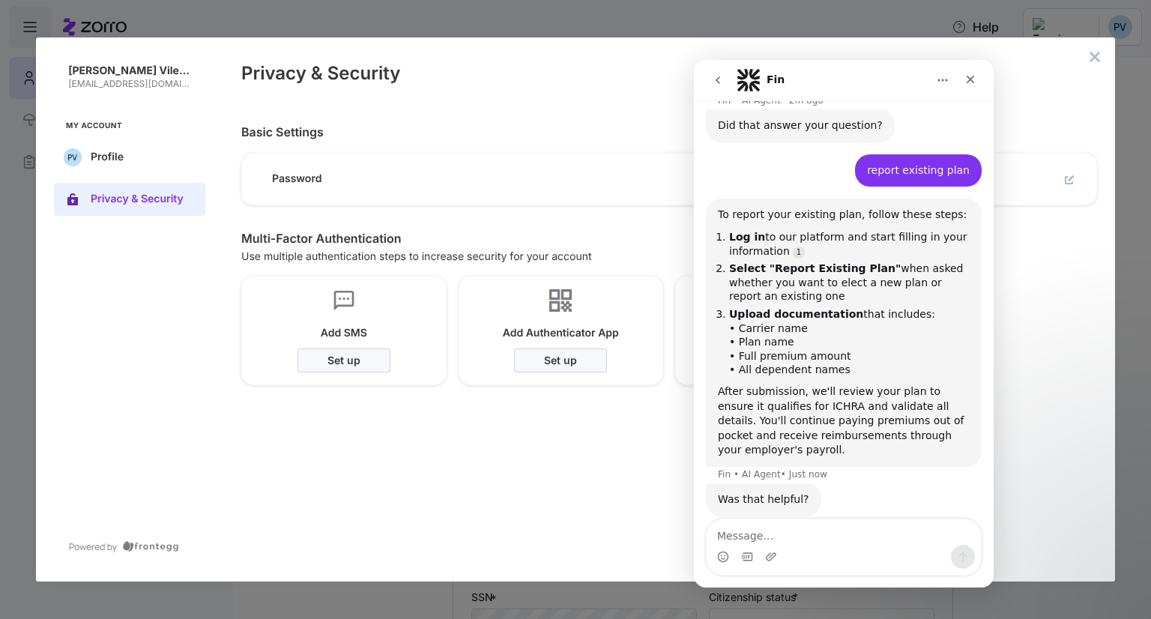
click at [1094, 53] on icon "close admin-box" at bounding box center [1095, 57] width 12 height 12
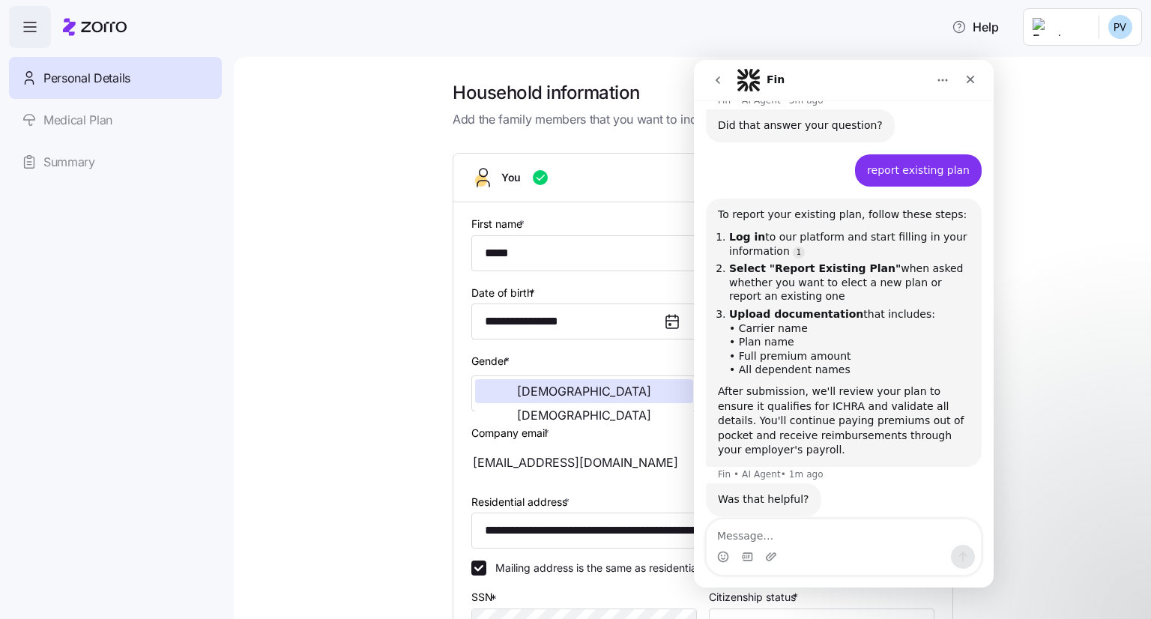
click at [940, 82] on icon "Home" at bounding box center [943, 80] width 12 height 12
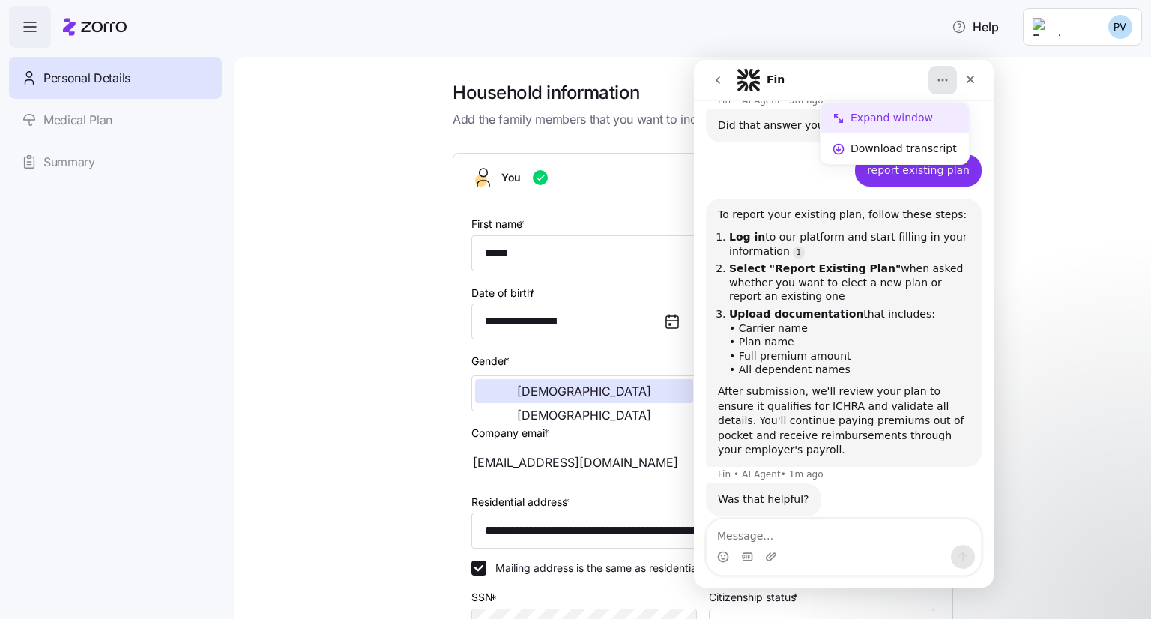
click at [913, 118] on div "Expand window" at bounding box center [903, 118] width 106 height 16
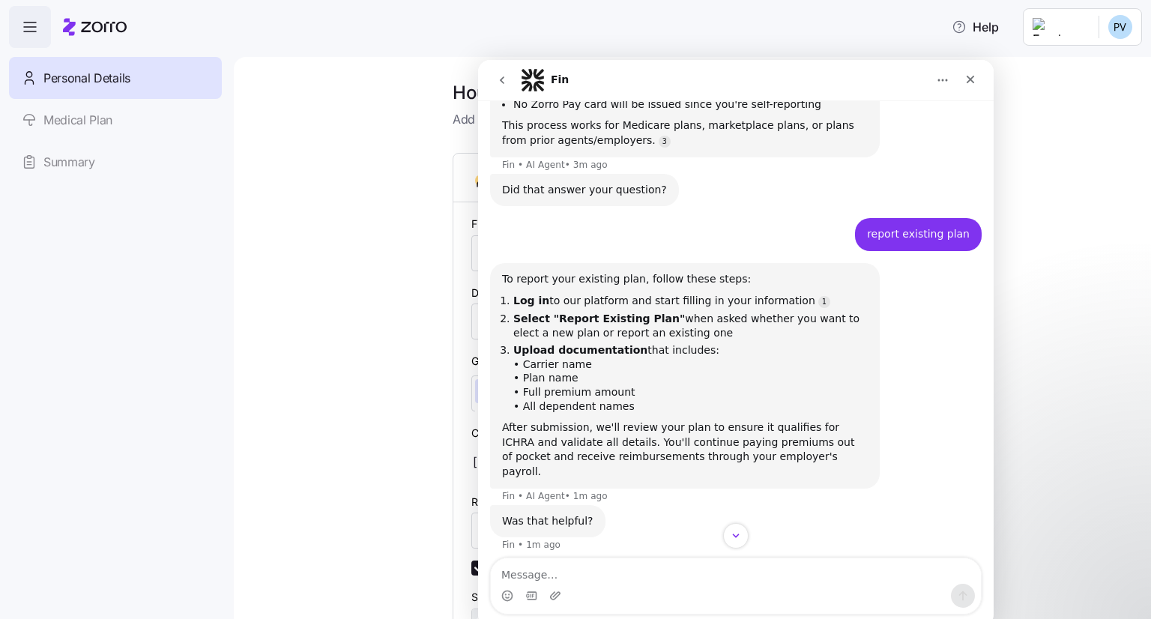
scroll to position [611, 0]
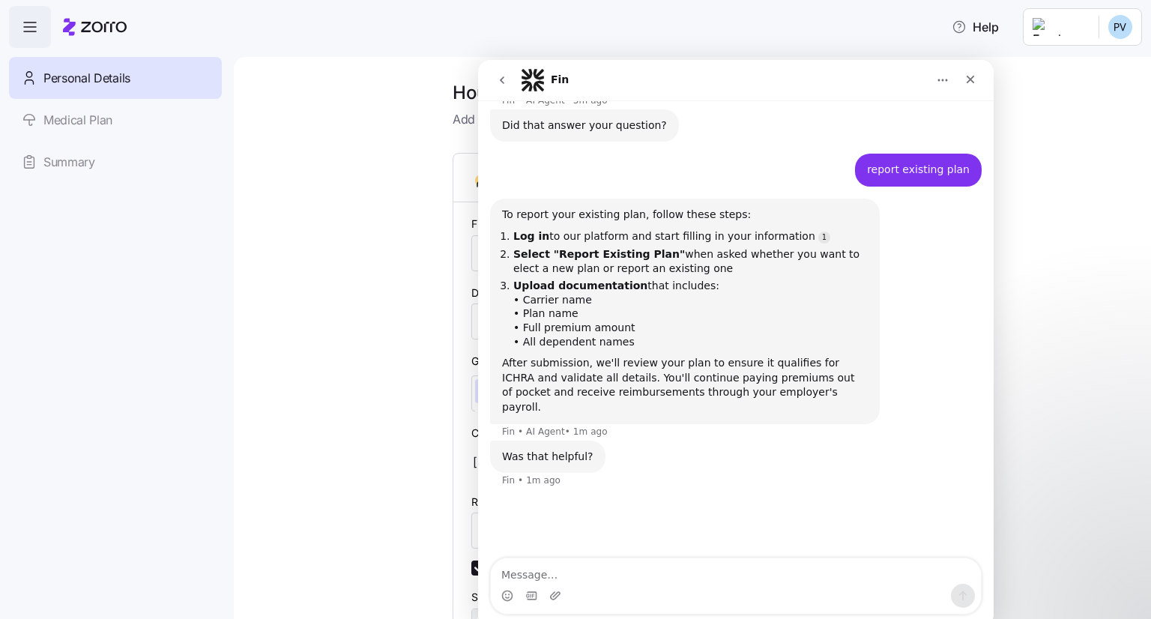
click at [32, 31] on icon "button" at bounding box center [30, 27] width 18 height 18
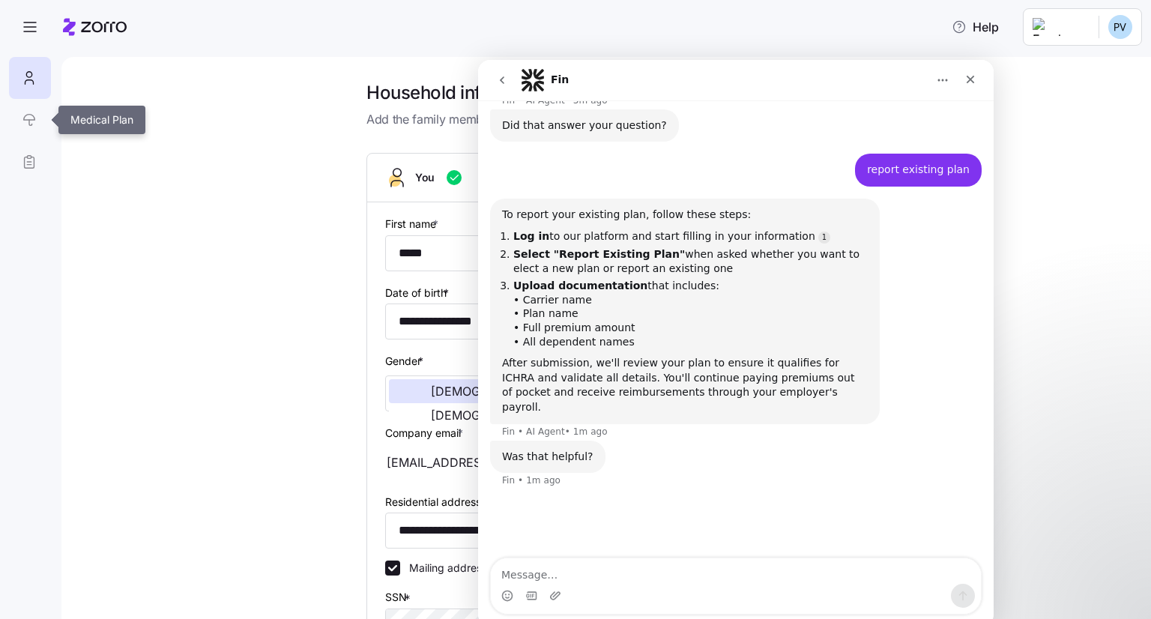
click at [37, 118] on link at bounding box center [29, 120] width 40 height 42
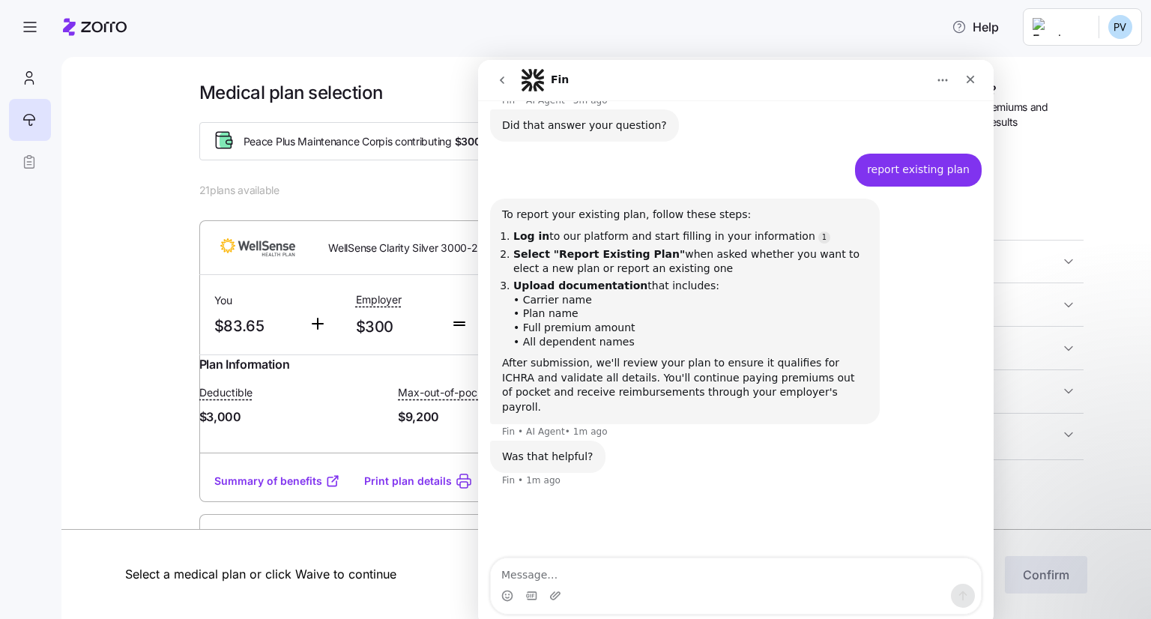
click at [501, 85] on icon "go back" at bounding box center [502, 80] width 12 height 12
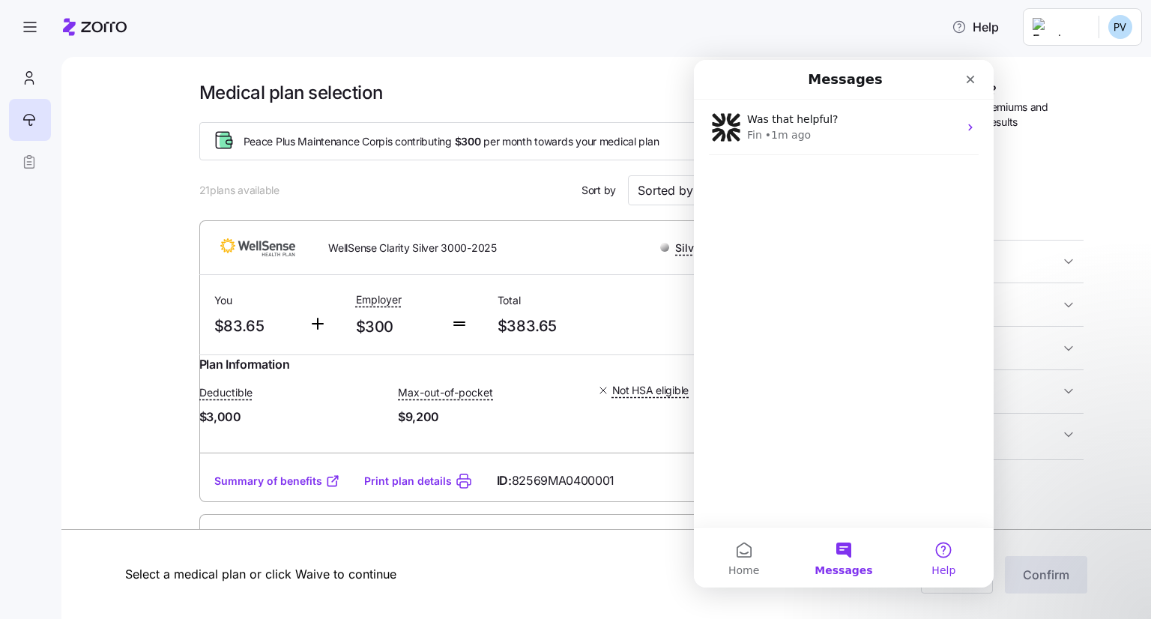
click at [940, 567] on span "Help" at bounding box center [943, 570] width 24 height 10
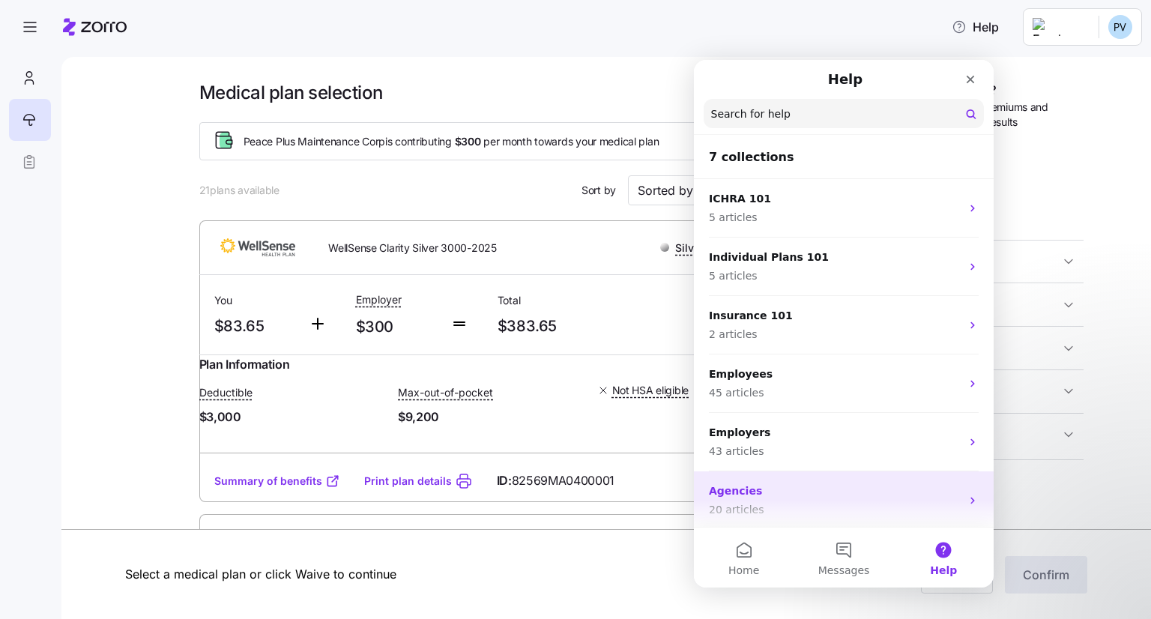
scroll to position [61, 0]
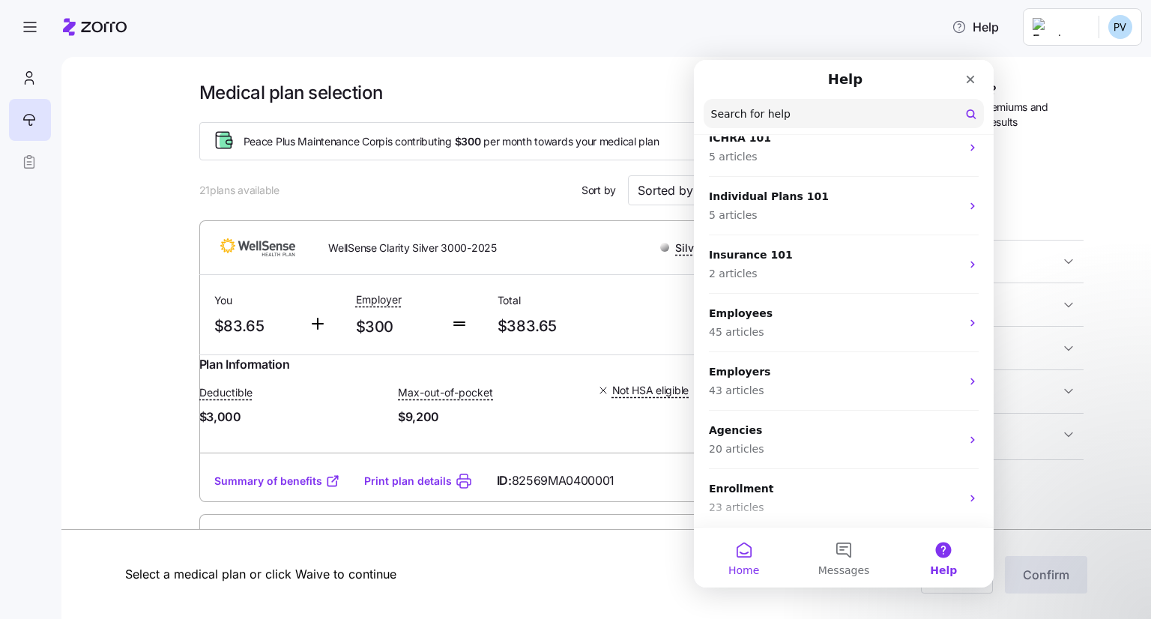
click at [763, 564] on button "Home" at bounding box center [744, 557] width 100 height 60
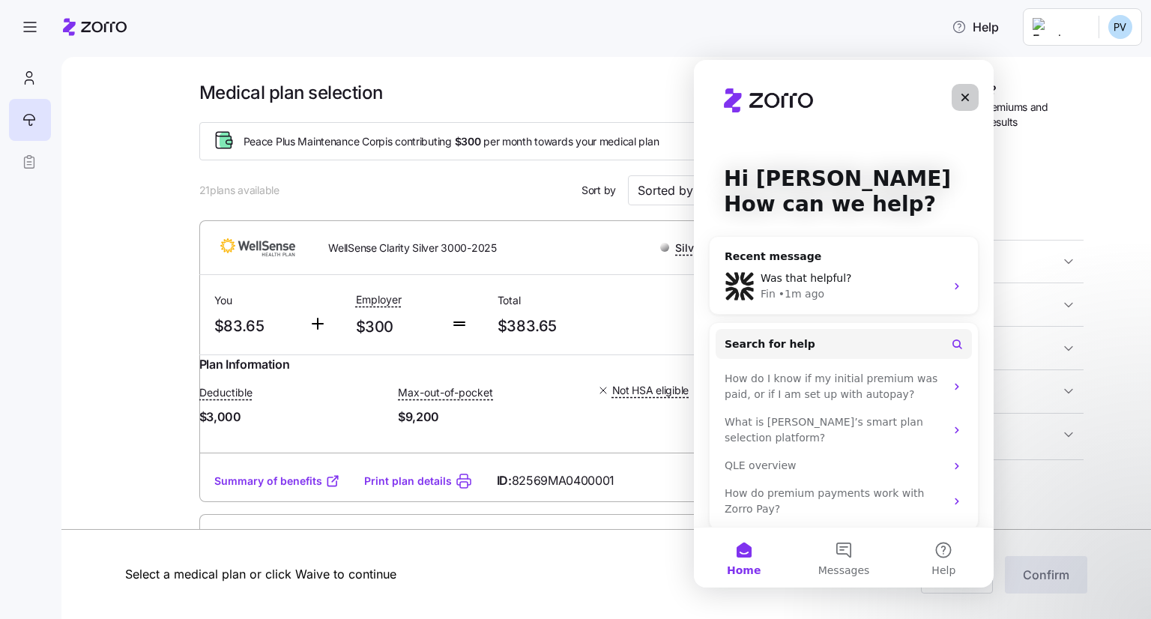
click at [974, 91] on div "Close" at bounding box center [965, 97] width 27 height 27
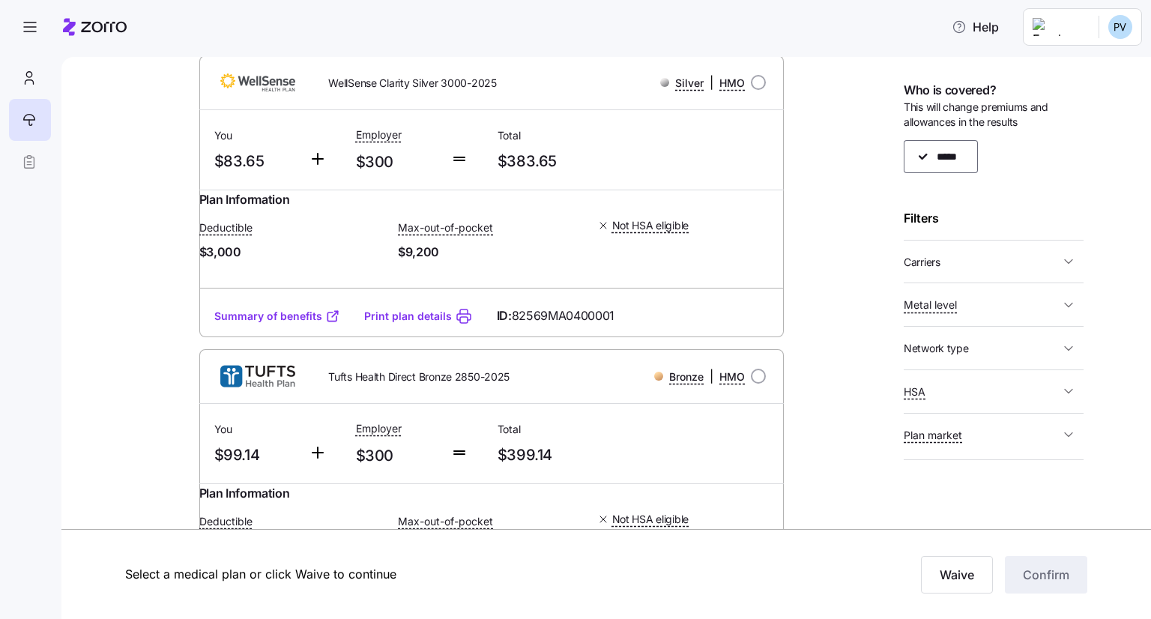
scroll to position [225, 0]
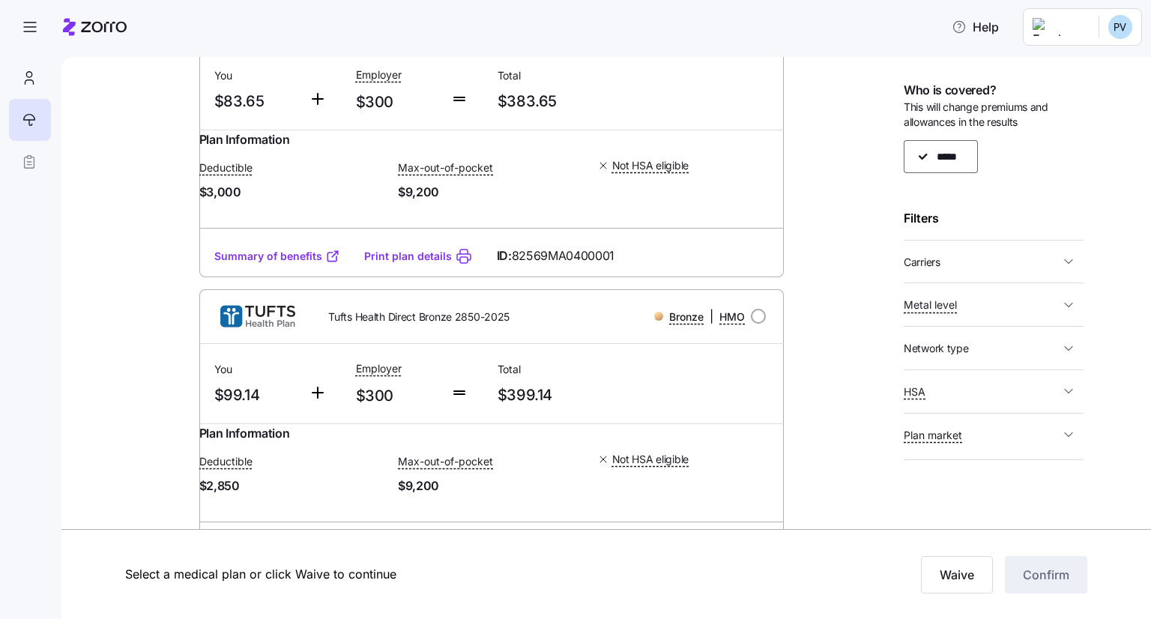
click at [949, 164] on div "*****" at bounding box center [994, 156] width 180 height 33
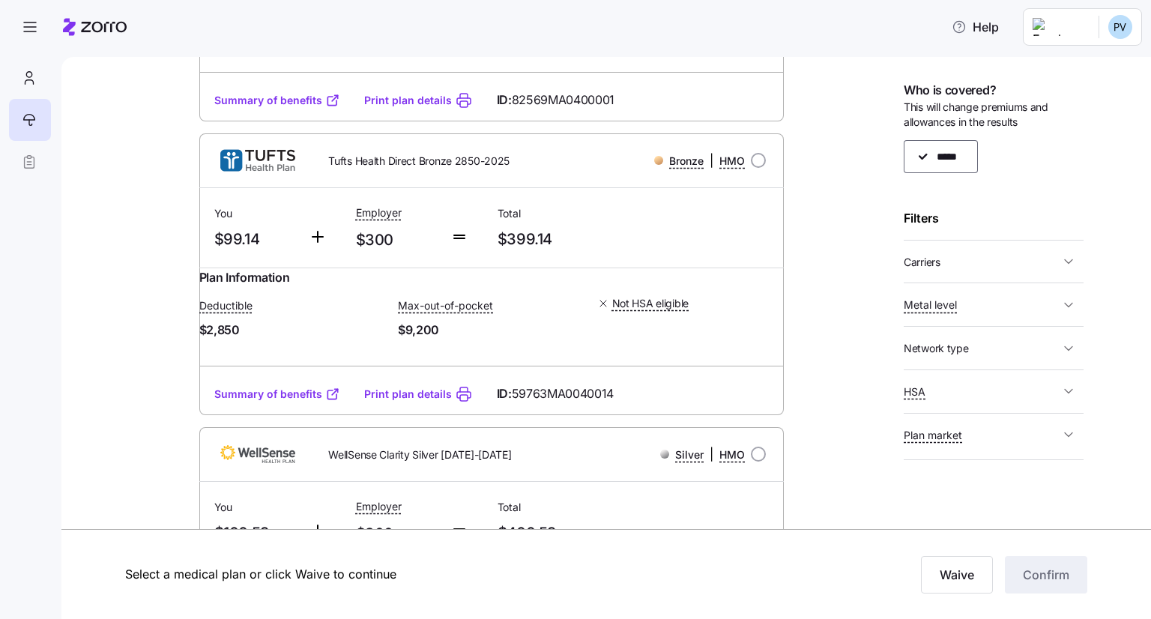
scroll to position [0, 0]
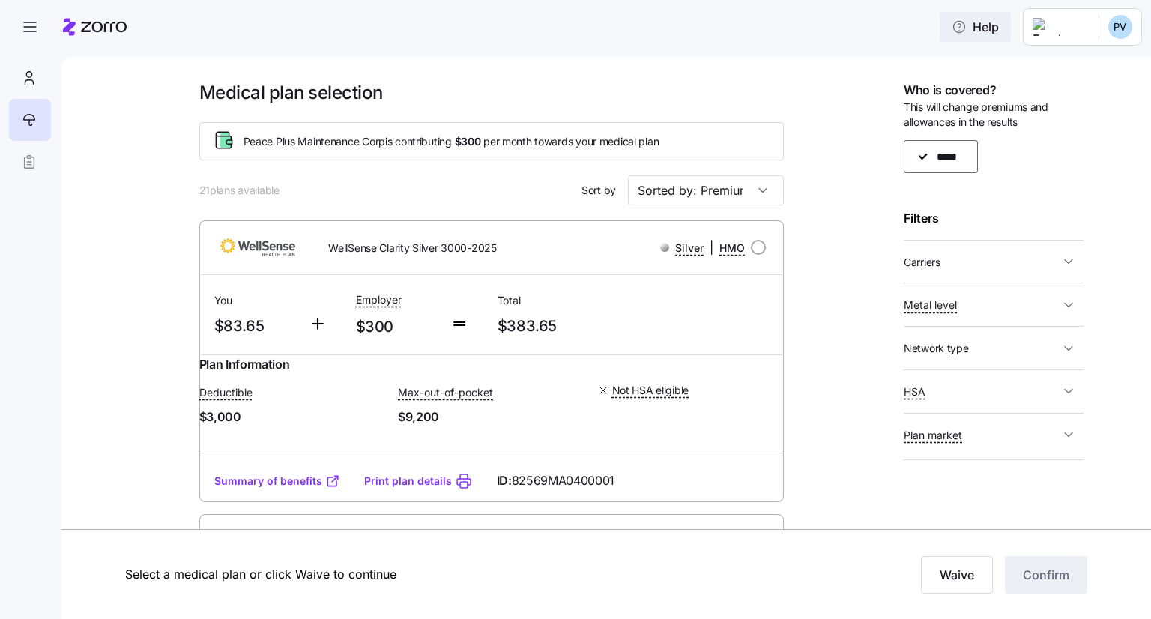
click at [967, 41] on button "Help" at bounding box center [975, 27] width 71 height 30
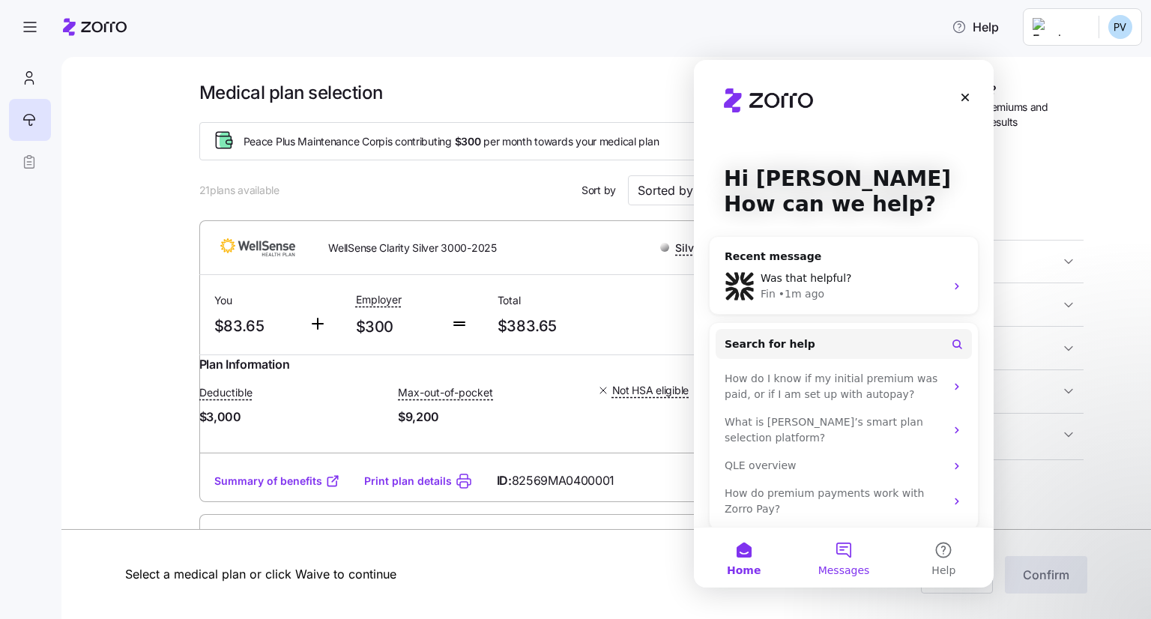
click at [868, 566] on button "Messages" at bounding box center [843, 557] width 100 height 60
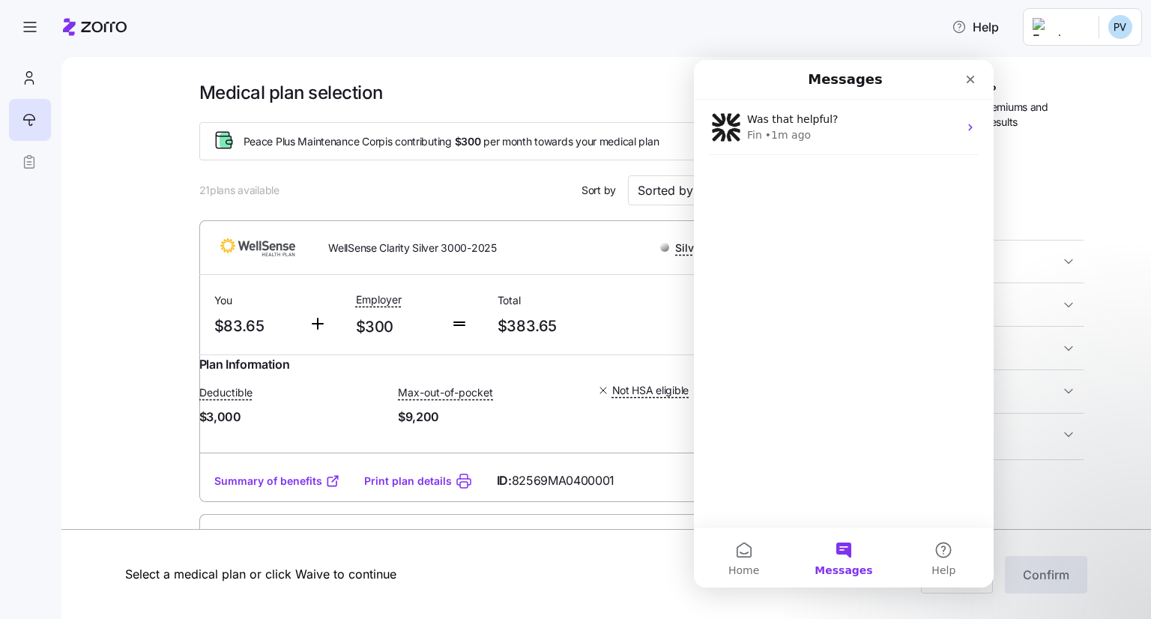
click at [859, 392] on div "Was that helpful? Fin • 1m ago" at bounding box center [844, 313] width 300 height 427
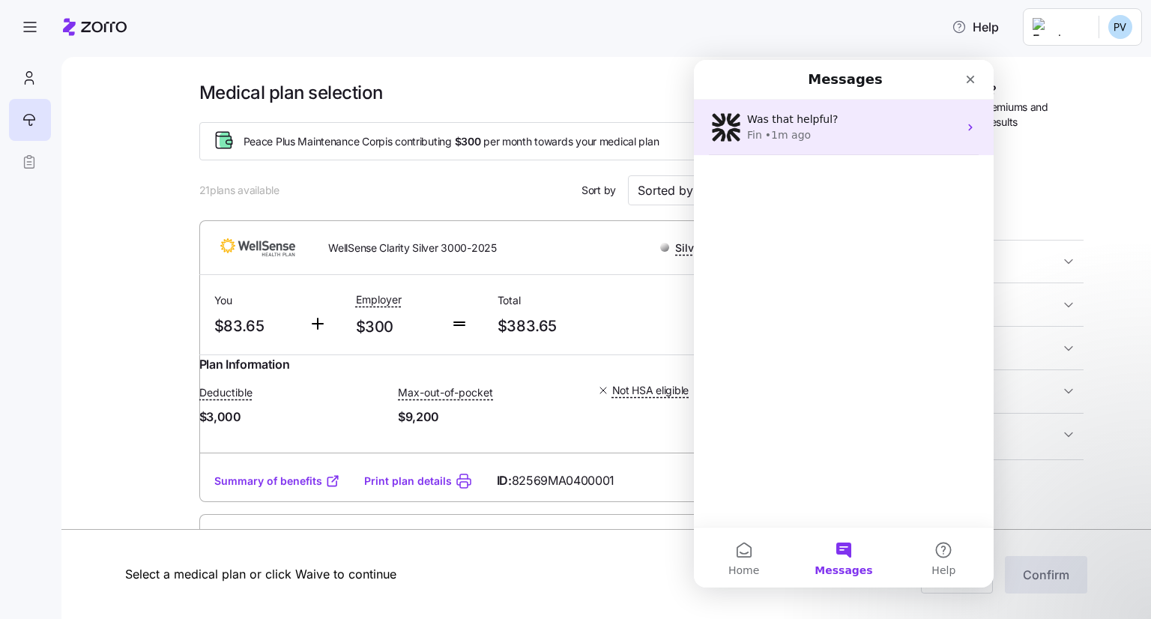
click at [820, 135] on div "Fin • 1m ago" at bounding box center [852, 135] width 211 height 16
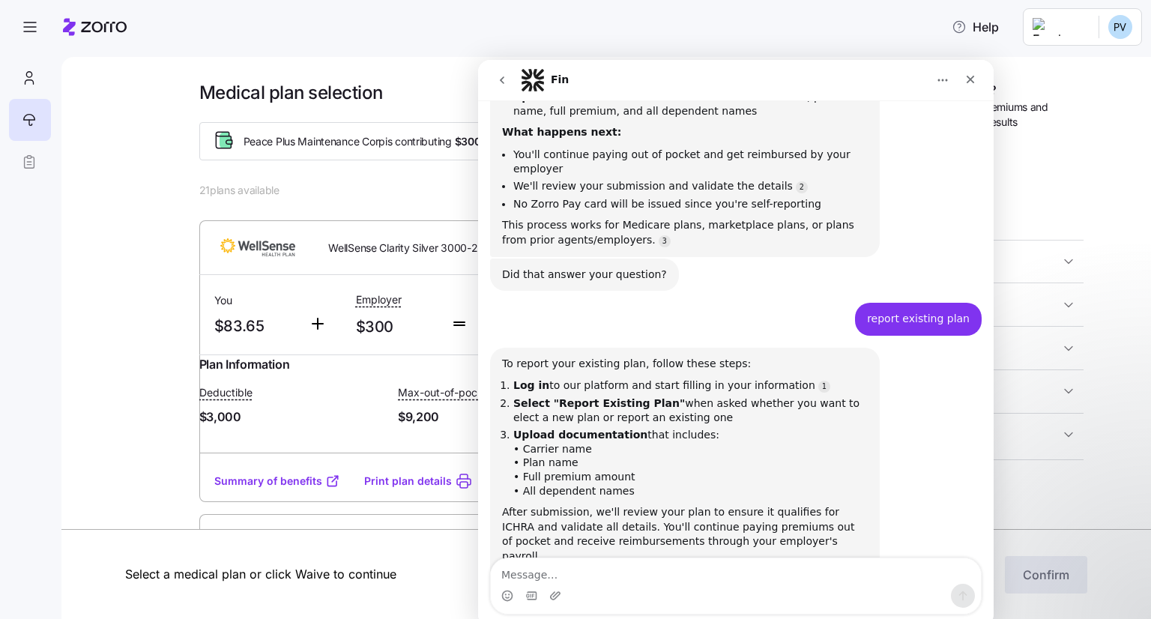
scroll to position [471, 0]
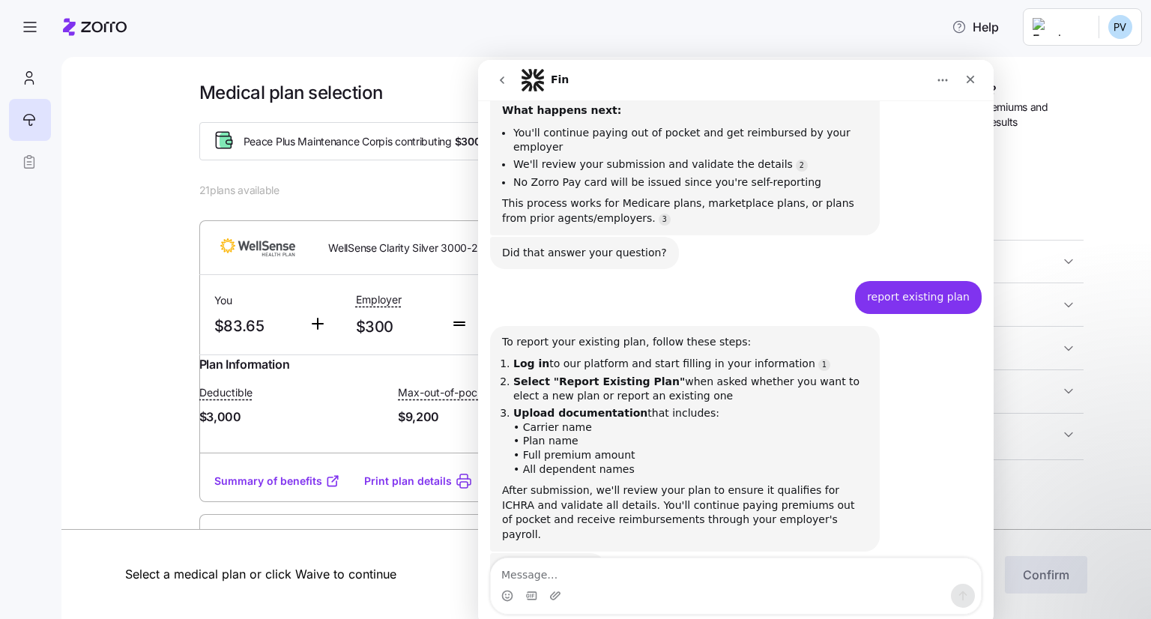
click at [644, 570] on textarea "Message…" at bounding box center [736, 570] width 490 height 25
type textarea "no"
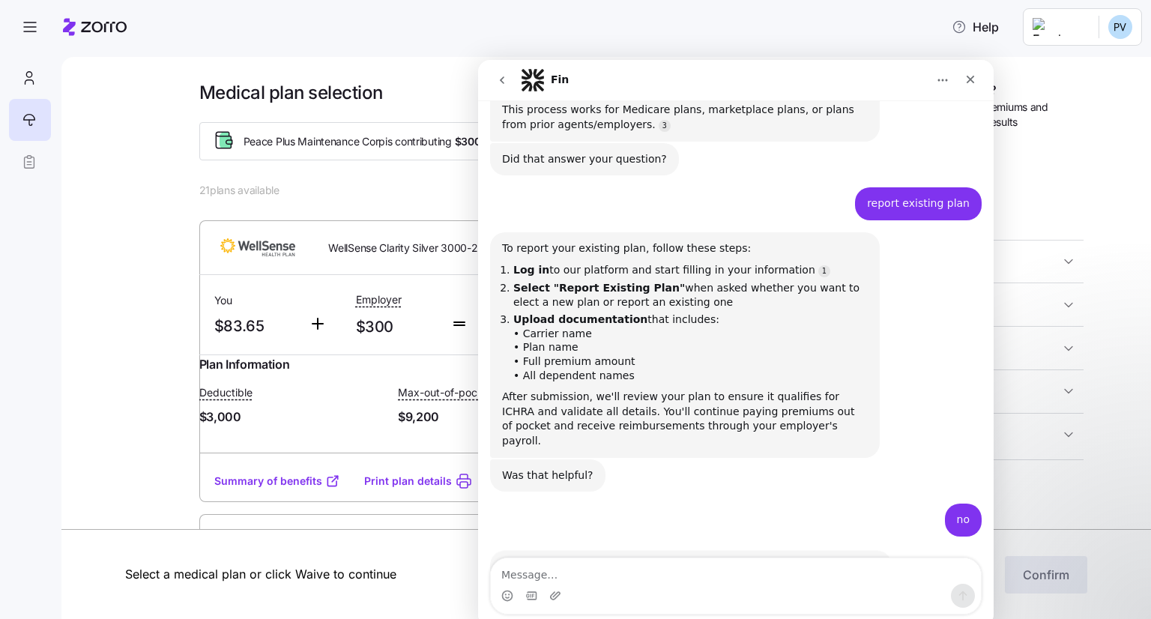
scroll to position [560, 0]
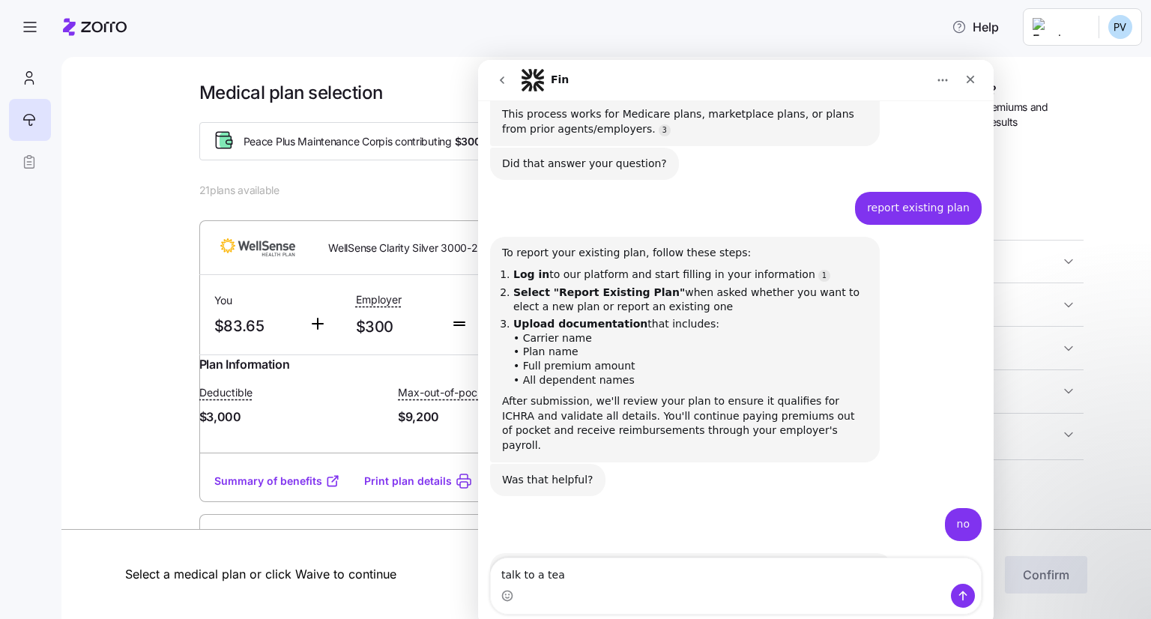
type textarea "talk to a team"
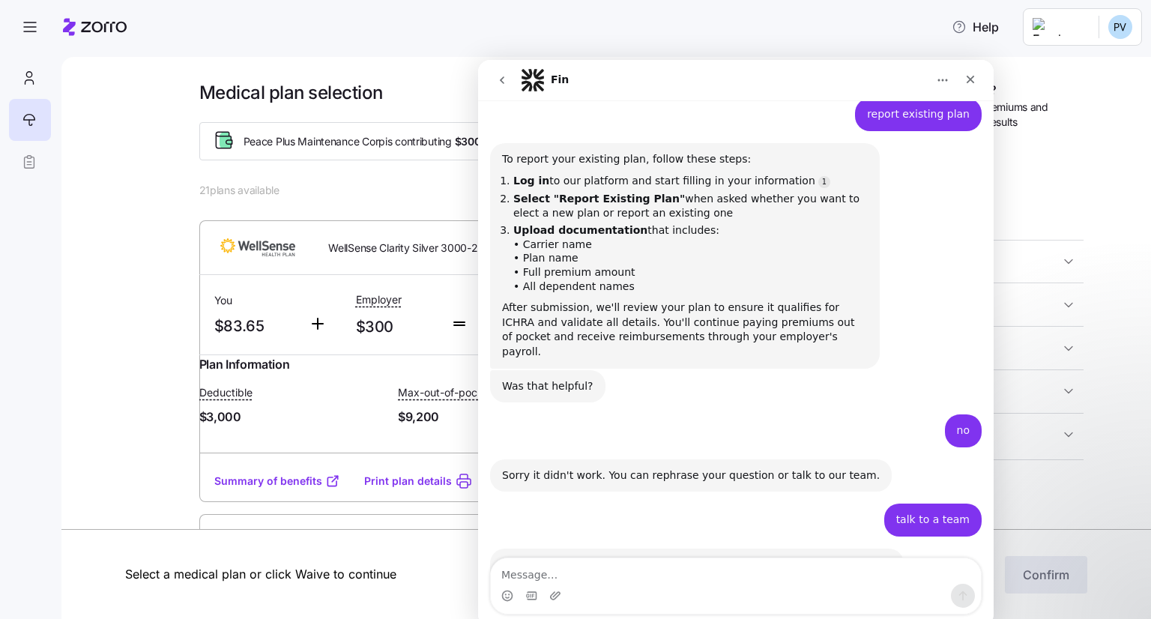
scroll to position [665, 0]
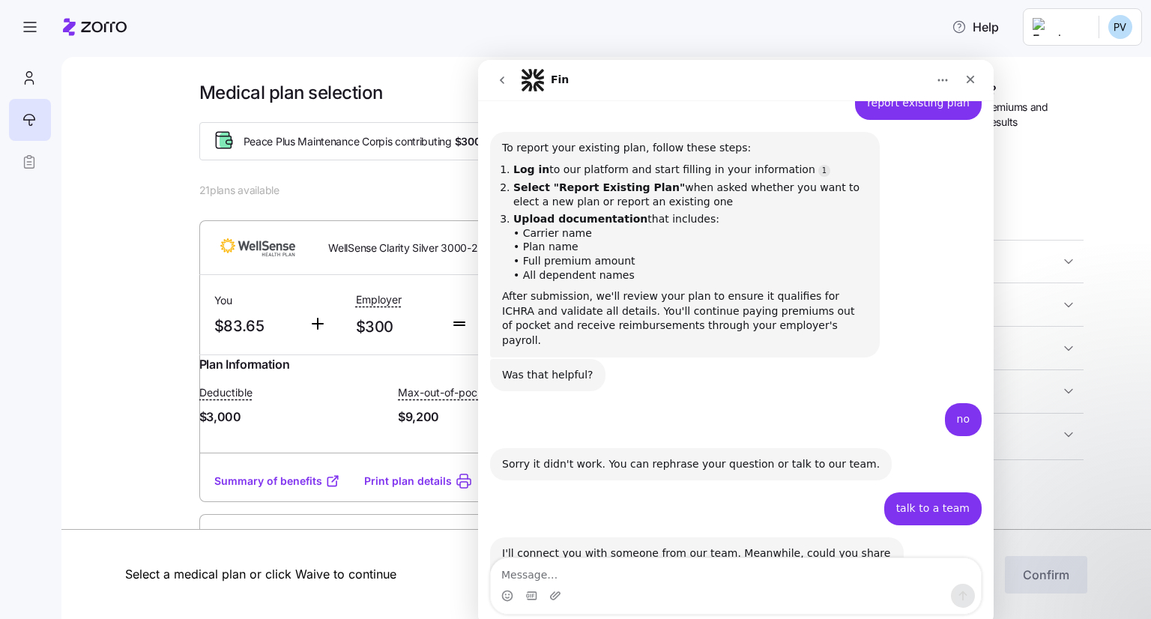
click at [663, 574] on textarea "Message…" at bounding box center [736, 570] width 490 height 25
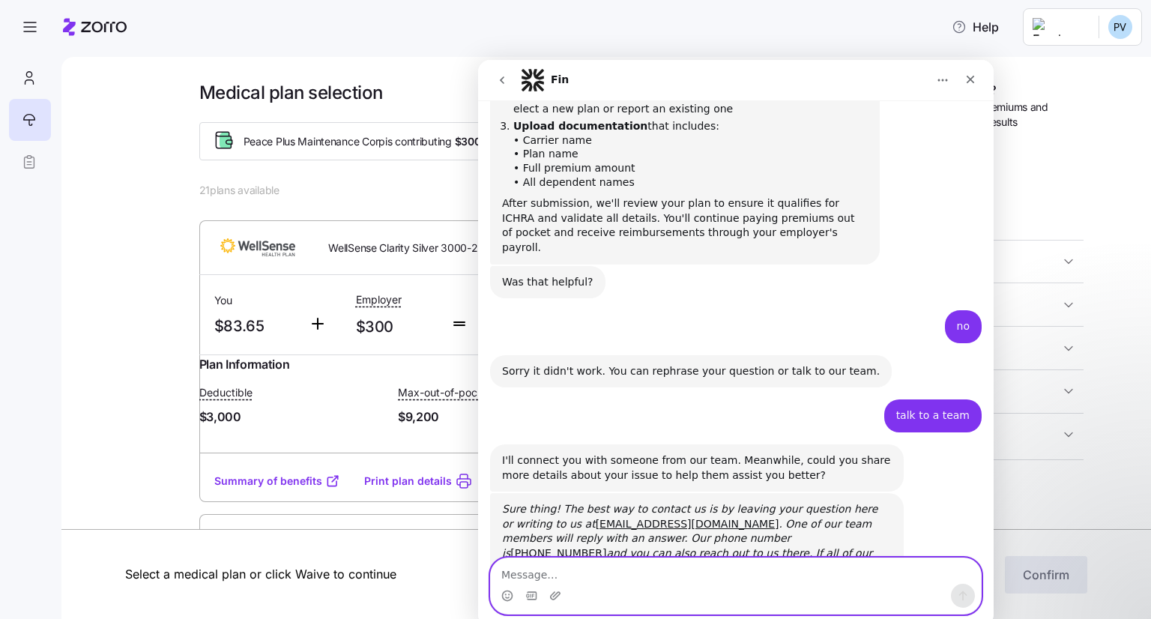
scroll to position [757, 0]
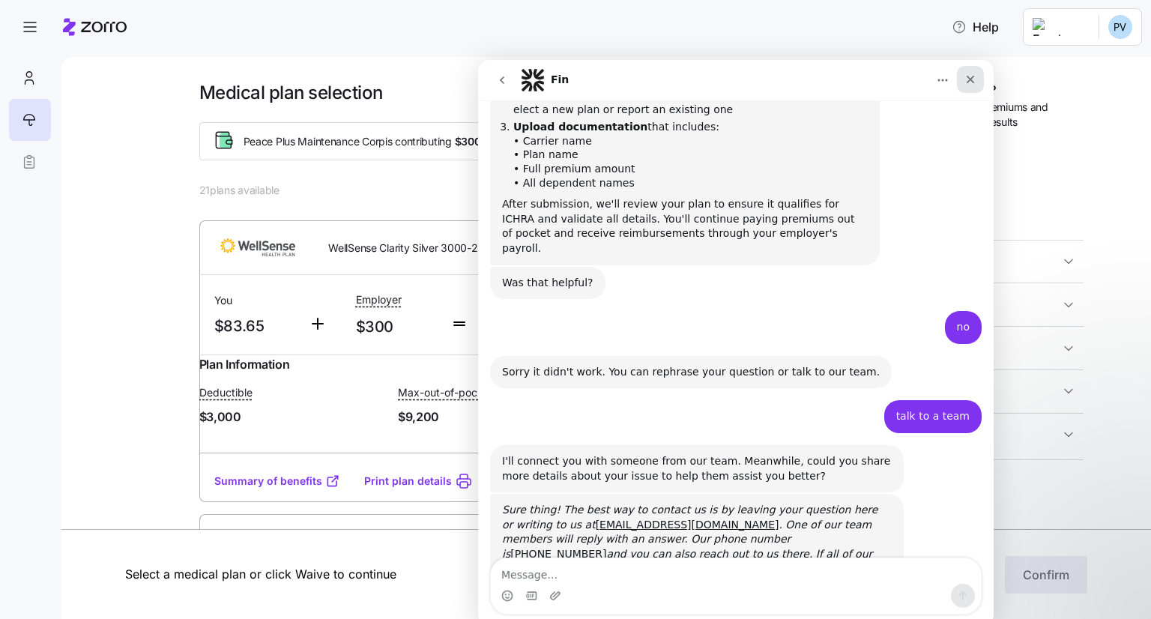
click at [976, 88] on div "Close" at bounding box center [970, 79] width 27 height 27
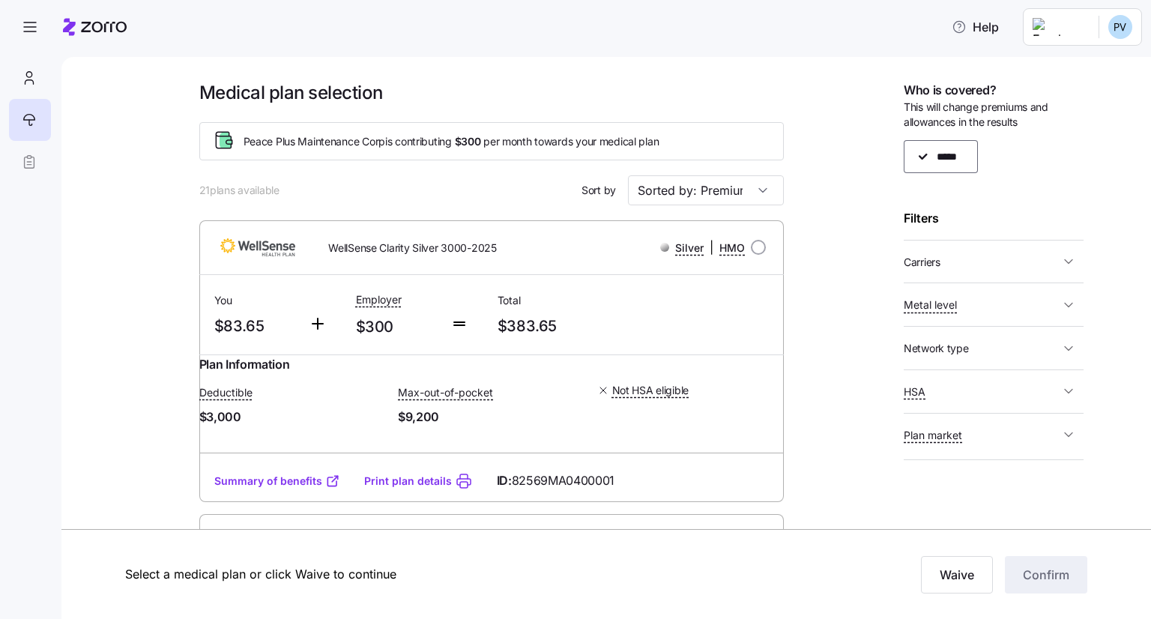
click at [1130, 36] on html "Help Medical plan selection Peace Plus Maintenance Corp is contributing $300 pe…" at bounding box center [575, 305] width 1151 height 610
click at [1062, 88] on icon at bounding box center [1058, 91] width 15 height 15
